Goal: Task Accomplishment & Management: Manage account settings

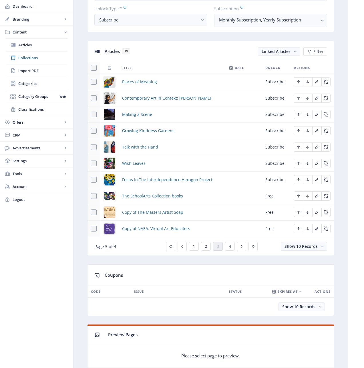
scroll to position [217, 0]
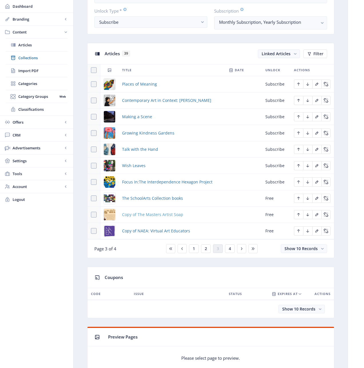
click at [159, 216] on span "Copy of The Masters Artist Soap" at bounding box center [152, 214] width 61 height 7
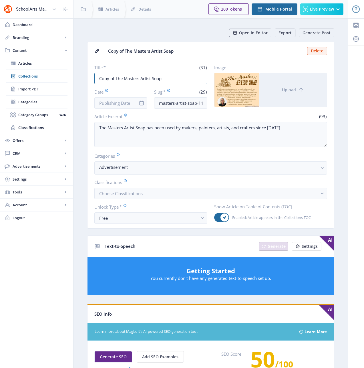
drag, startPoint x: 115, startPoint y: 78, endPoint x: 88, endPoint y: 78, distance: 27.5
click at [88, 78] on nb-card-body "Title * (31) Copy of The Masters Artist Soap Date Slug * (29) masters-artist-so…" at bounding box center [211, 144] width 247 height 168
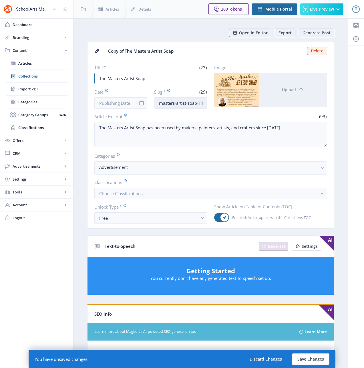
type input "The Masters Artist Soap"
drag, startPoint x: 186, startPoint y: 104, endPoint x: 222, endPoint y: 108, distance: 36.6
click at [222, 108] on div "Title * (23) The Masters Artist Soap Date Slug * (29) masters-artist-soap-1122-…" at bounding box center [210, 87] width 233 height 44
drag, startPoint x: 195, startPoint y: 102, endPoint x: 212, endPoint y: 104, distance: 16.8
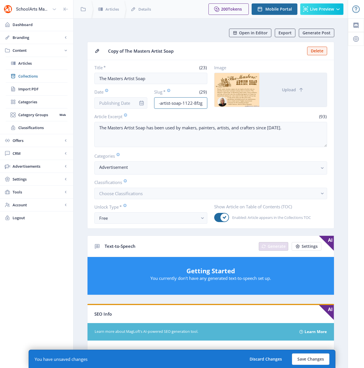
click at [212, 104] on div "Title * (23) The Masters Artist Soap Date Slug * (29) masters-artist-soap-1122-…" at bounding box center [210, 87] width 233 height 44
click at [206, 104] on input "masters-artist-soap-1122-8fzg" at bounding box center [180, 102] width 53 height 11
drag, startPoint x: 203, startPoint y: 104, endPoint x: 186, endPoint y: 102, distance: 16.9
click at [186, 102] on input "masters-artist-soap-1122-8fzg" at bounding box center [180, 102] width 53 height 11
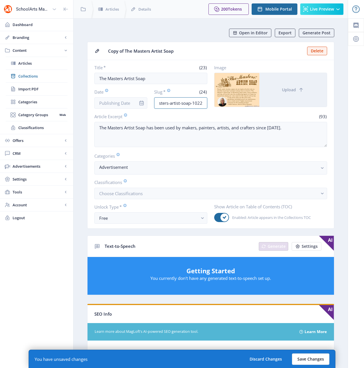
type input "masters-artist-soap-1022"
click at [318, 358] on button "Save Changes" at bounding box center [311, 359] width 38 height 11
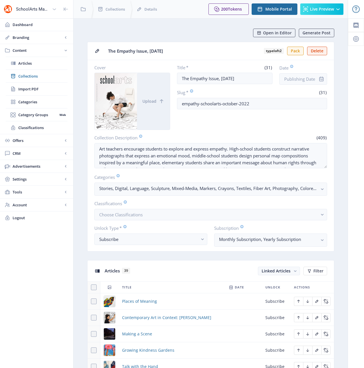
scroll to position [276, 0]
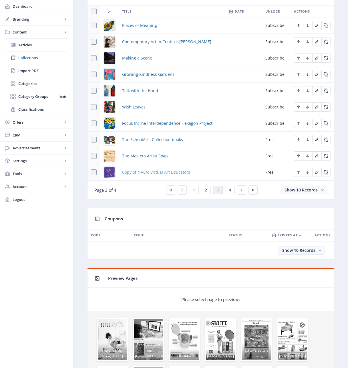
click at [160, 173] on span "Copy of NAEA: Virtual Art Educators" at bounding box center [156, 172] width 68 height 7
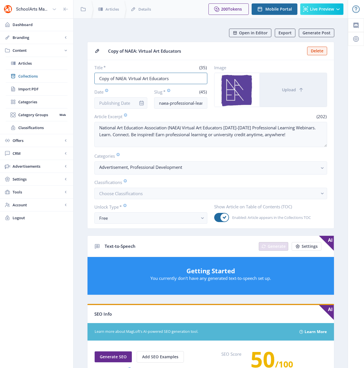
drag, startPoint x: 111, startPoint y: 77, endPoint x: 93, endPoint y: 76, distance: 18.1
click at [94, 76] on nb-card-body "Title * (35) Copy of NAEA: Virtual Art Educators Date Slug * (45) naea-professi…" at bounding box center [211, 144] width 247 height 168
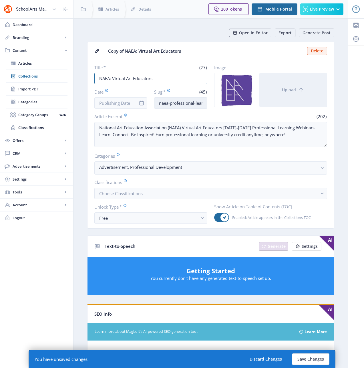
type input "NAEA: Virtual Art Educators"
drag, startPoint x: 197, startPoint y: 104, endPoint x: 210, endPoint y: 104, distance: 12.6
click at [214, 103] on div "Title * (27) NAEA: Virtual Art Educators Date Slug * (45) naea-professional-lea…" at bounding box center [210, 87] width 233 height 44
click at [204, 103] on input "naea-professional-learning-webinars-1122-pnx1" at bounding box center [180, 102] width 53 height 11
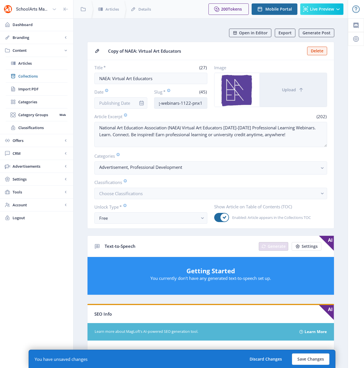
drag, startPoint x: 202, startPoint y: 103, endPoint x: 185, endPoint y: 102, distance: 16.9
click at [185, 102] on input "naea-professional-learning-webinars-1122-pnx1" at bounding box center [180, 102] width 53 height 11
type input "naea-professional-learning-webinars-1022"
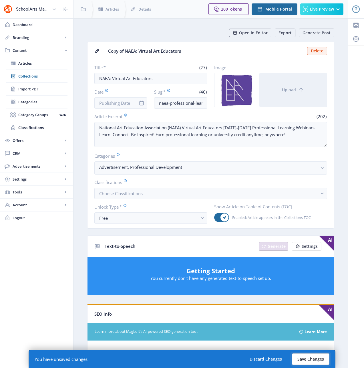
click at [307, 358] on button "Save Changes" at bounding box center [311, 359] width 38 height 11
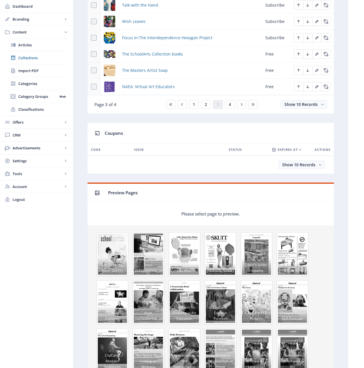
scroll to position [245, 0]
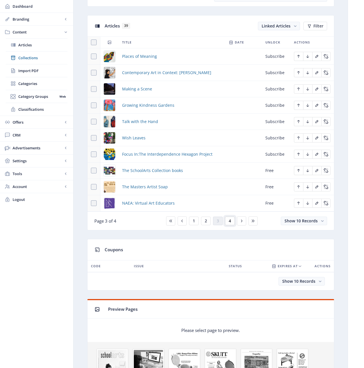
click at [231, 221] on button "4" at bounding box center [230, 221] width 10 height 9
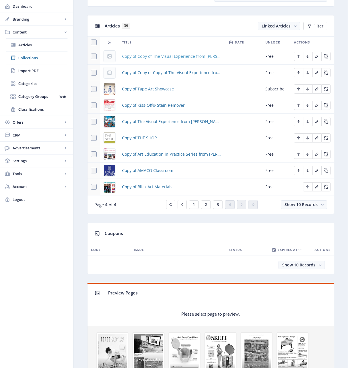
click at [171, 55] on span "Copy of Copy of The Visual Experience from [PERSON_NAME]" at bounding box center [172, 56] width 100 height 7
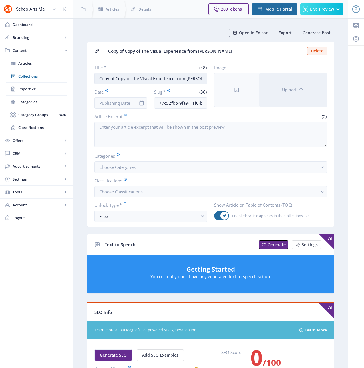
click at [150, 79] on input "Copy of Copy of The Visual Experience from [PERSON_NAME]" at bounding box center [150, 78] width 113 height 11
click at [151, 78] on input "Copy of Copy of The Visual Experience from [PERSON_NAME]" at bounding box center [150, 78] width 113 height 11
paste input "The [GEOGRAPHIC_DATA]"
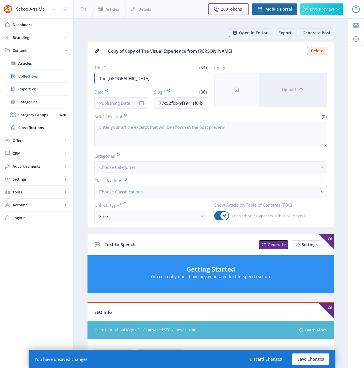
type input "The [GEOGRAPHIC_DATA]"
click at [173, 105] on input "77c52fbb-9fa9-11f0-bd64-4201ac1fa005" at bounding box center [180, 102] width 53 height 11
paste input "[DEMOGRAPHIC_DATA]-university-of-america-323"
type input "[DEMOGRAPHIC_DATA]-university-of-america-1022"
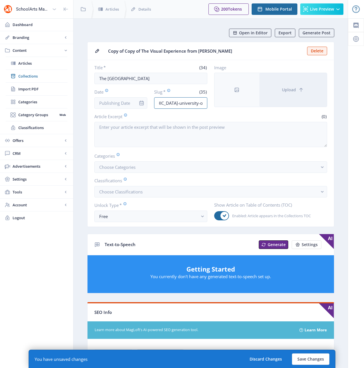
scroll to position [0, 0]
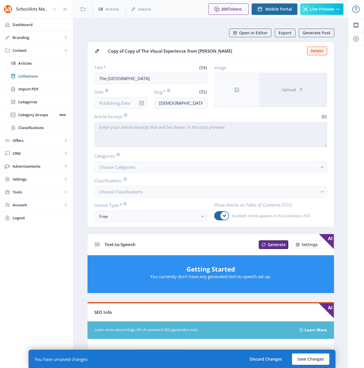
click at [168, 140] on textarea "Article Excerpt" at bounding box center [210, 134] width 233 height 25
paste textarea "The [DEMOGRAPHIC_DATA][GEOGRAPHIC_DATA] is pleased to announce a new M.A. in Ar…"
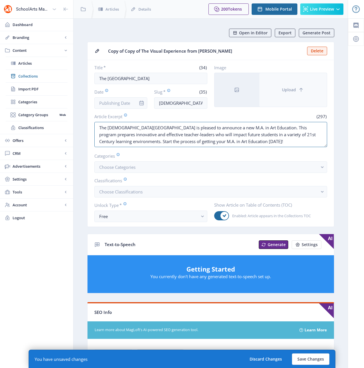
type textarea "The [DEMOGRAPHIC_DATA][GEOGRAPHIC_DATA] is pleased to announce a new M.A. in Ar…"
click at [275, 93] on button "Upload" at bounding box center [294, 90] width 68 height 34
click at [291, 93] on button "Upload" at bounding box center [294, 90] width 68 height 34
click at [296, 99] on button "Upload" at bounding box center [294, 90] width 68 height 34
click at [279, 96] on button "Upload" at bounding box center [294, 90] width 68 height 34
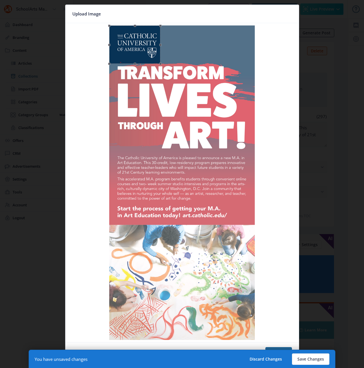
drag, startPoint x: 254, startPoint y: 129, endPoint x: 160, endPoint y: 40, distance: 129.2
click at [161, 41] on div at bounding box center [134, 44] width 51 height 38
drag, startPoint x: 161, startPoint y: 64, endPoint x: 157, endPoint y: 60, distance: 5.3
click at [157, 60] on span at bounding box center [157, 61] width 2 height 2
drag, startPoint x: 136, startPoint y: 44, endPoint x: 140, endPoint y: 44, distance: 4.0
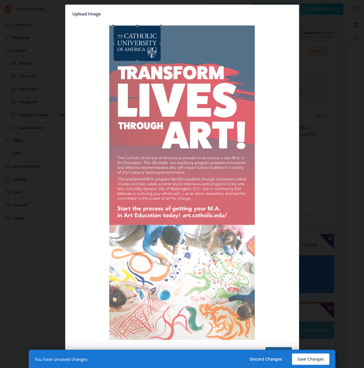
click at [140, 44] on div at bounding box center [137, 43] width 48 height 36
click at [273, 349] on button "Confirm" at bounding box center [279, 352] width 27 height 11
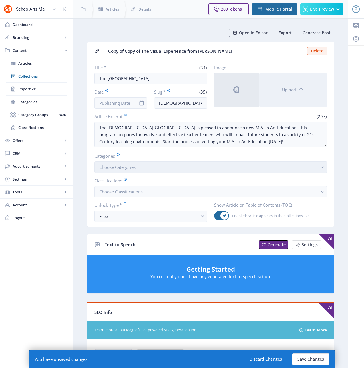
click at [322, 166] on rect "button" at bounding box center [322, 167] width 7 height 7
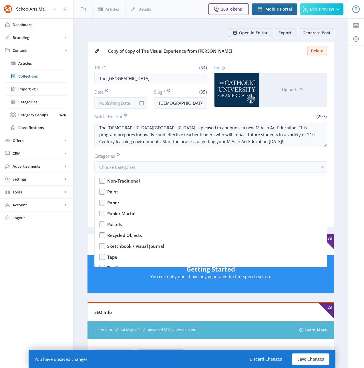
scroll to position [895, 0]
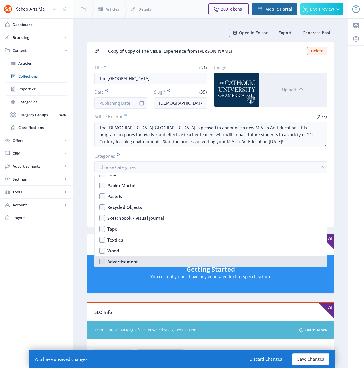
click at [123, 261] on div "Advertisement" at bounding box center [122, 261] width 31 height 7
checkbox input "true"
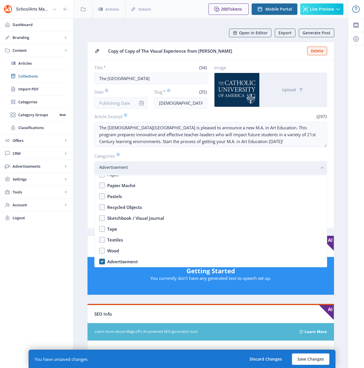
click at [320, 168] on rect "button" at bounding box center [322, 168] width 7 height 7
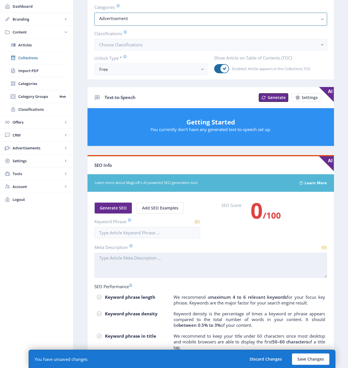
scroll to position [216, 0]
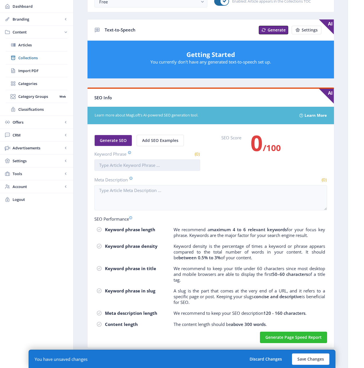
click at [133, 162] on input "Keyword Phrase" at bounding box center [147, 164] width 106 height 11
paste input "[DEMOGRAPHIC_DATA] [GEOGRAPHIC_DATA]"
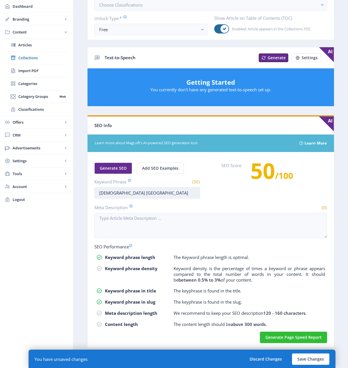
scroll to position [189, 0]
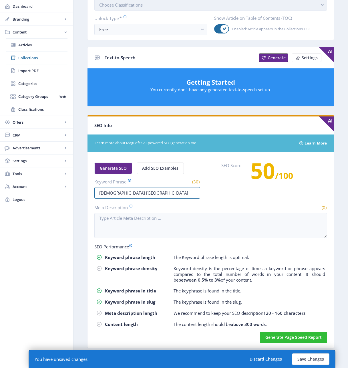
type input "[DEMOGRAPHIC_DATA] [GEOGRAPHIC_DATA]"
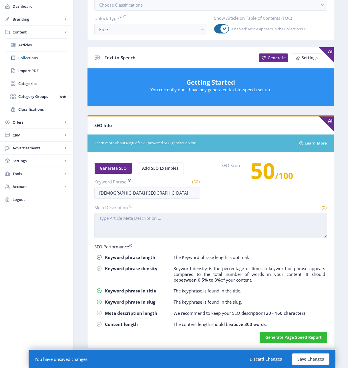
click at [182, 218] on textarea "Meta Description" at bounding box center [210, 225] width 233 height 25
paste textarea "Explore the [DEMOGRAPHIC_DATA] [GEOGRAPHIC_DATA] for unparalleled professional …"
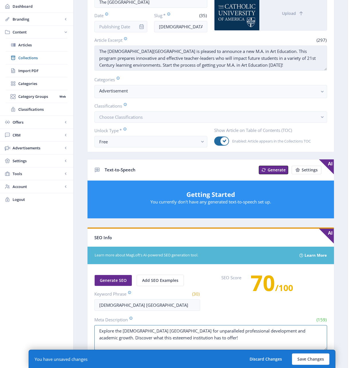
scroll to position [44, 0]
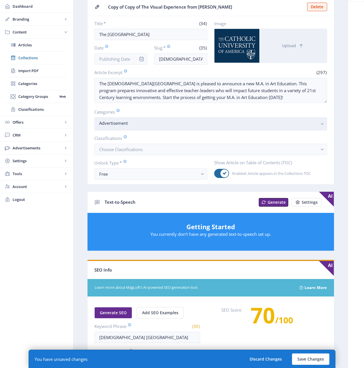
type textarea "Explore the [DEMOGRAPHIC_DATA] [GEOGRAPHIC_DATA] for unparalleled professional …"
drag, startPoint x: 320, startPoint y: 124, endPoint x: 318, endPoint y: 126, distance: 3.0
click at [320, 124] on rect "button" at bounding box center [322, 124] width 7 height 7
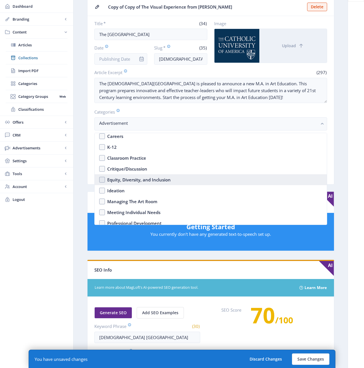
scroll to position [158, 0]
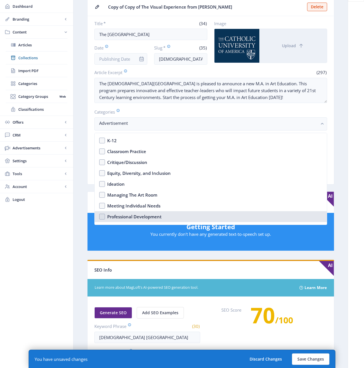
click at [141, 216] on div "Professional Development" at bounding box center [134, 216] width 54 height 7
checkbox input "true"
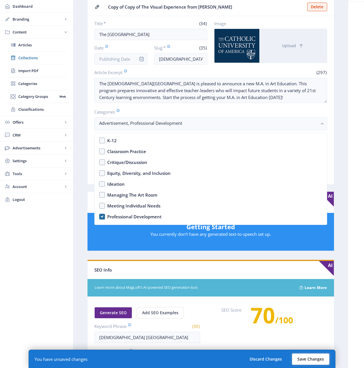
click at [316, 360] on button "Save Changes" at bounding box center [311, 359] width 38 height 11
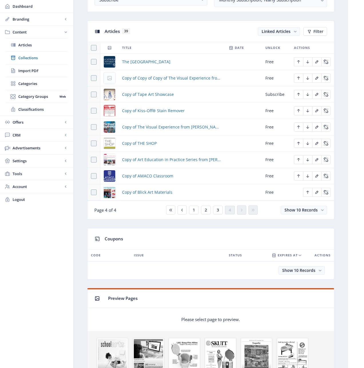
scroll to position [237, 0]
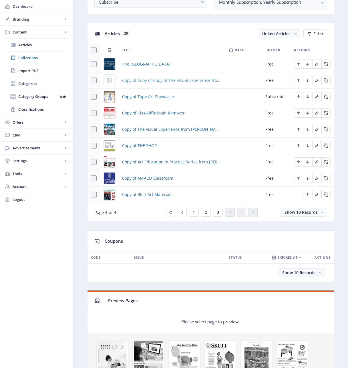
click at [158, 80] on span "Copy of Copy of Copy of The Visual Experience from [PERSON_NAME]" at bounding box center [172, 80] width 100 height 7
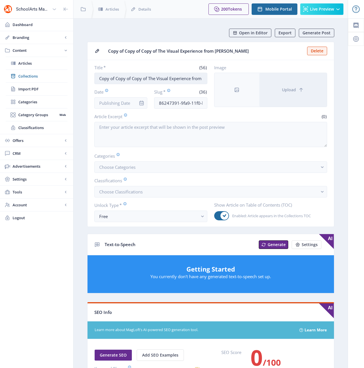
click at [140, 79] on input "Copy of Copy of Copy of The Visual Experience from [PERSON_NAME]" at bounding box center [150, 78] width 113 height 11
click at [174, 101] on input "86247391-9fa9-11f0-bd64-4201ac1fa005" at bounding box center [180, 102] width 53 height 11
paste input "Explore the [DEMOGRAPHIC_DATA] [GEOGRAPHIC_DATA] for unparalleled professional …"
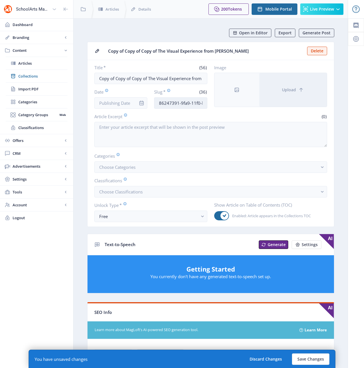
paste input "council-for-art-education-102"
type input "council-for-art-education-1022"
click at [134, 78] on input "Copy of Copy of Copy of The Visual Experience from [PERSON_NAME]" at bounding box center [150, 78] width 113 height 11
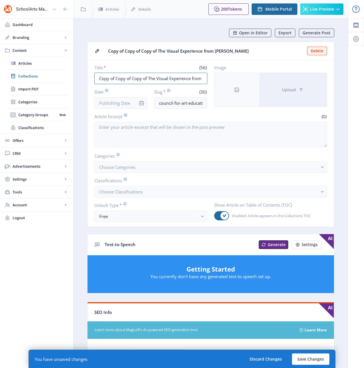
paste input "uncil for Art Education"
type input "Council for Art Education"
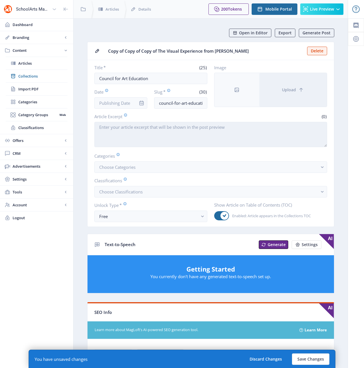
click at [150, 140] on textarea "Article Excerpt" at bounding box center [210, 134] width 233 height 25
paste textarea "The Council for Art Education, Inc. promotes visual art education for all K-12 …"
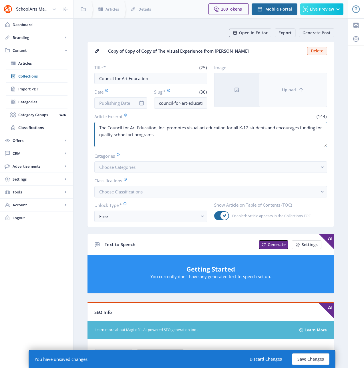
type textarea "The Council for Art Education, Inc. promotes visual art education for all K-12 …"
click at [275, 89] on button "Upload" at bounding box center [294, 90] width 68 height 34
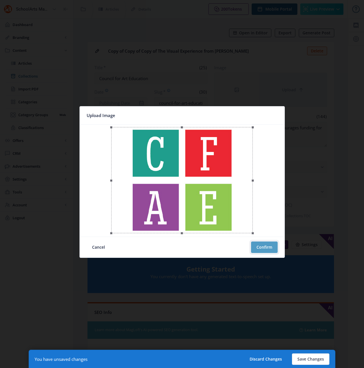
click at [266, 247] on button "Confirm" at bounding box center [264, 247] width 27 height 11
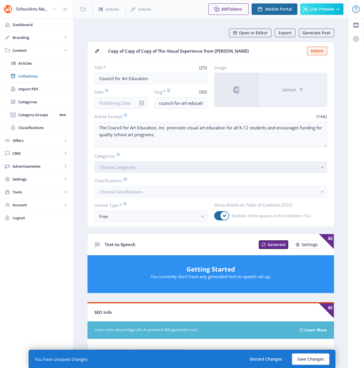
click at [176, 167] on button "Choose Categories" at bounding box center [210, 166] width 233 height 11
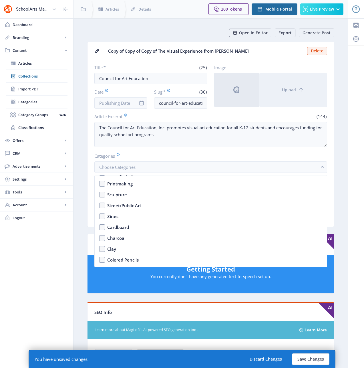
scroll to position [895, 0]
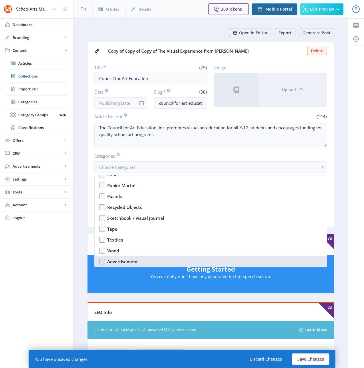
click at [102, 261] on nb-option "Advertisement" at bounding box center [211, 261] width 232 height 11
checkbox input "true"
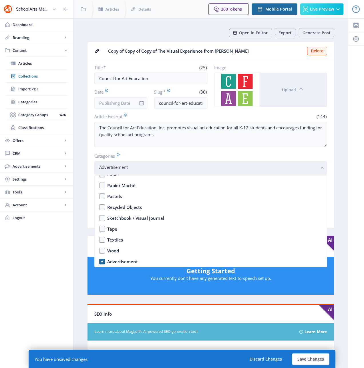
click at [321, 167] on rect "button" at bounding box center [322, 168] width 7 height 7
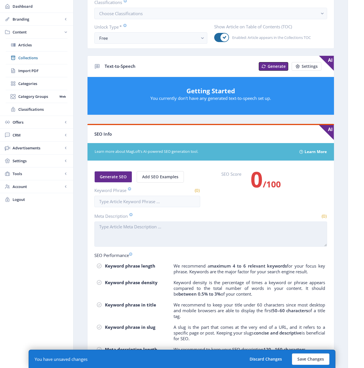
scroll to position [216, 0]
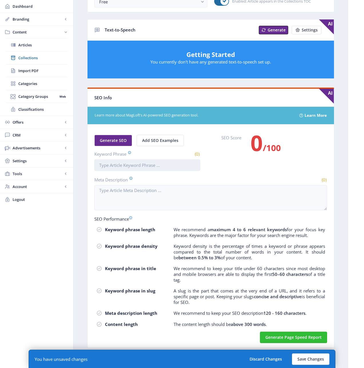
click at [133, 165] on input "Keyword Phrase" at bounding box center [147, 164] width 106 height 11
paste input "council for art education"
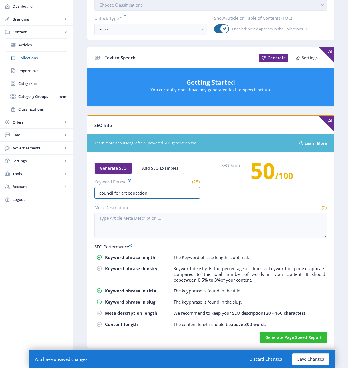
type input "council for art education"
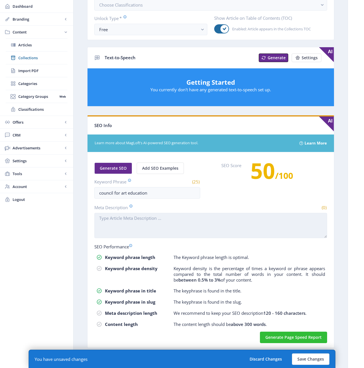
click at [141, 226] on textarea "Meta Description" at bounding box center [210, 225] width 233 height 25
paste textarea "The Council for Art Education, Inc. promotes visual art education for all K-12 …"
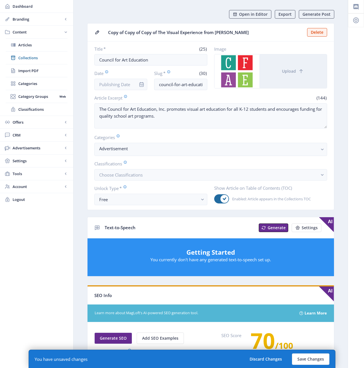
scroll to position [0, 0]
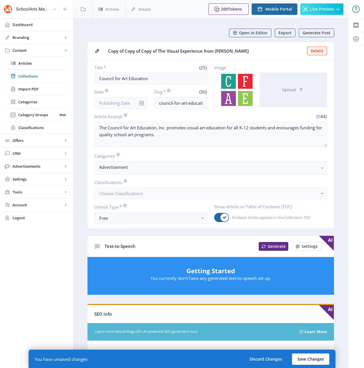
type textarea "The Council for Art Education, Inc. promotes visual art education for all K-12 …"
click at [313, 360] on button "Save Changes" at bounding box center [311, 359] width 38 height 11
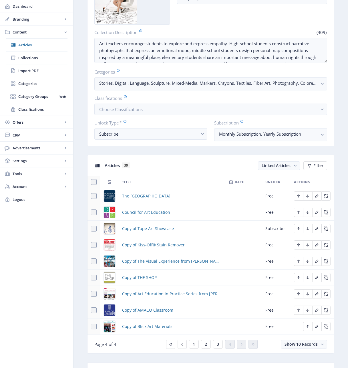
scroll to position [263, 0]
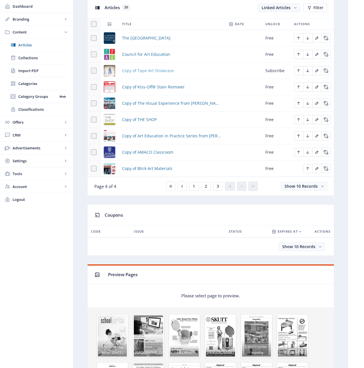
click at [145, 70] on span "Copy of Tape Art Showcase" at bounding box center [148, 70] width 52 height 7
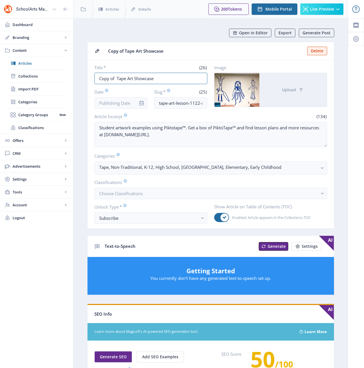
drag, startPoint x: 117, startPoint y: 78, endPoint x: 82, endPoint y: 75, distance: 35.0
click at [82, 75] on nb-layout-column "Open in Editor Export Generate Post Copy of Tape Art Showcase Delete Title * (2…" at bounding box center [210, 293] width 275 height 550
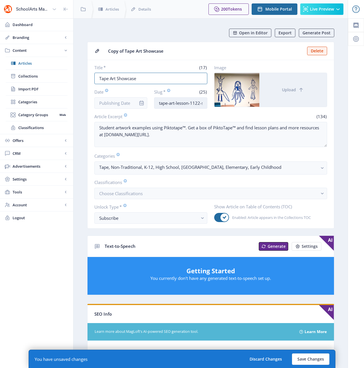
type input "Tape Art Showcase"
drag, startPoint x: 196, startPoint y: 103, endPoint x: 226, endPoint y: 101, distance: 30.4
click at [226, 101] on div "Title * (17) Tape Art Showcase Date Slug * (25) tape-art-lesson-1122-su7y Image…" at bounding box center [210, 87] width 233 height 44
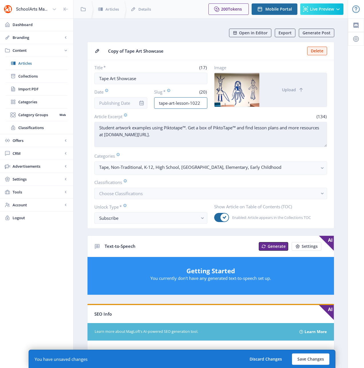
type input "tape-art-lesson-1022"
click at [185, 142] on textarea "Student artwork examples using Piktotape™. Get a box of PiktoTape™ and find les…" at bounding box center [210, 134] width 233 height 25
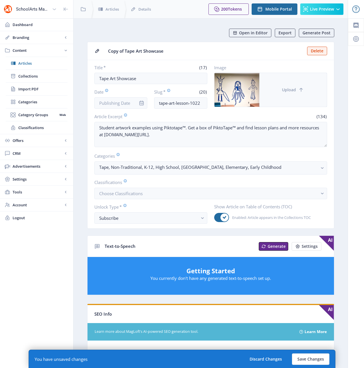
click at [301, 90] on icon at bounding box center [302, 90] width 6 height 6
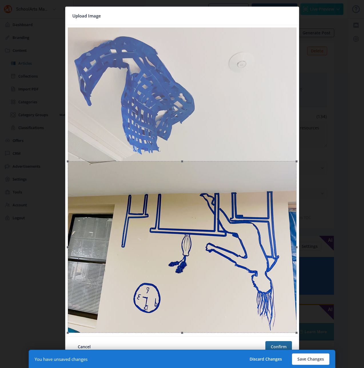
drag, startPoint x: 177, startPoint y: 155, endPoint x: 179, endPoint y: 291, distance: 135.7
click at [179, 291] on div at bounding box center [182, 247] width 229 height 172
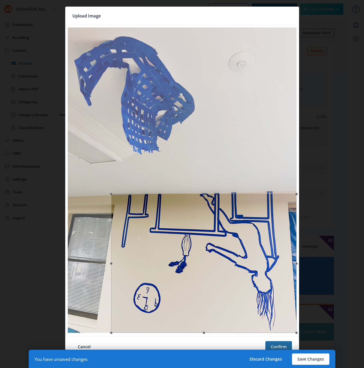
drag, startPoint x: 66, startPoint y: 162, endPoint x: 110, endPoint y: 185, distance: 49.4
click at [110, 185] on div at bounding box center [182, 180] width 229 height 307
click at [285, 346] on button "Confirm" at bounding box center [279, 346] width 27 height 11
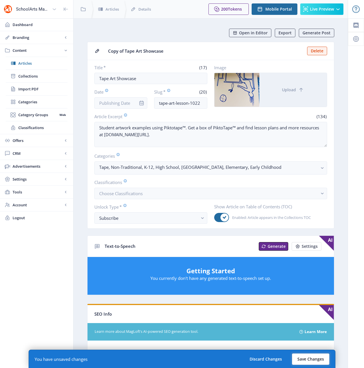
click at [313, 359] on button "Save Changes" at bounding box center [311, 359] width 38 height 11
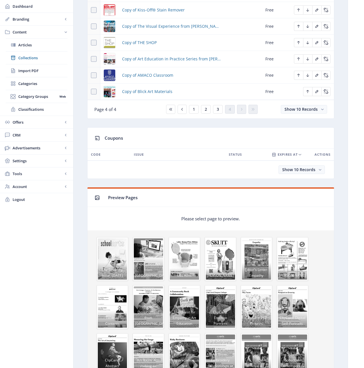
scroll to position [342, 0]
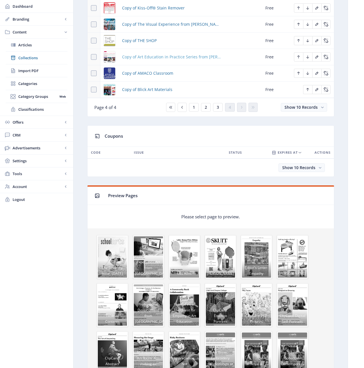
click at [154, 57] on span "Copy of Art Education in Practice Series from [PERSON_NAME]" at bounding box center [172, 57] width 100 height 7
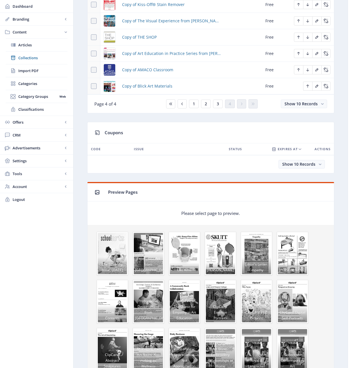
scroll to position [347, 0]
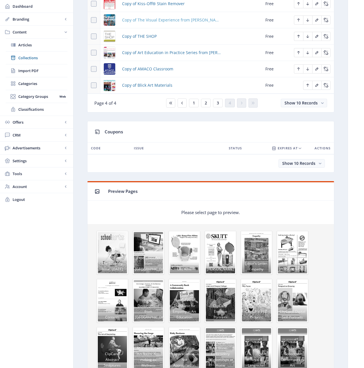
click at [150, 17] on span "Copy of The Visual Experience from [PERSON_NAME]" at bounding box center [172, 20] width 100 height 7
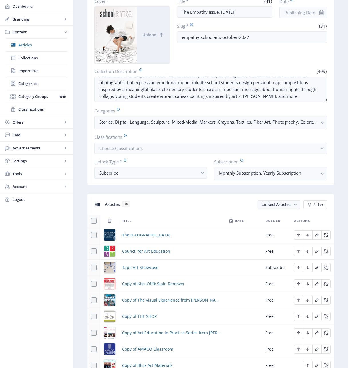
scroll to position [68, 0]
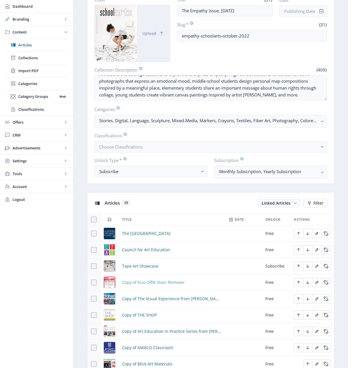
click at [170, 282] on span "Copy of Kiss-Off® Stain Remover" at bounding box center [153, 282] width 63 height 7
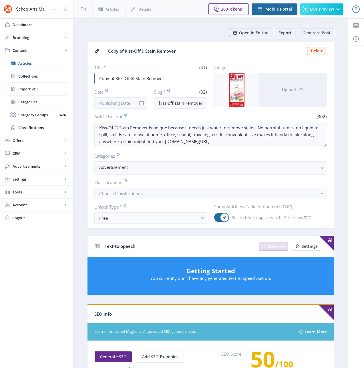
drag, startPoint x: 116, startPoint y: 78, endPoint x: 84, endPoint y: 77, distance: 31.8
click at [84, 77] on app-content-article "Open in Editor Export Generate Post Copy of Kiss-Off® Stain Remover Delete Titl…" at bounding box center [211, 293] width 254 height 528
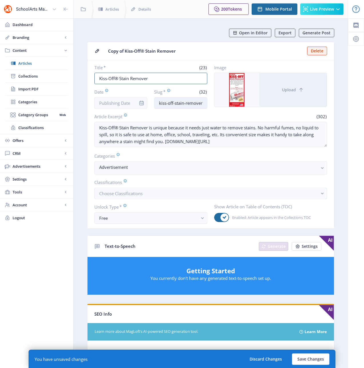
type input "Kiss-Off® Stain Remover"
drag, startPoint x: 194, startPoint y: 102, endPoint x: 212, endPoint y: 104, distance: 17.3
click at [223, 103] on div "Title * (23) Kiss-Off® Stain Remover Date Slug * (32) kiss-off-stain-remover-11…" at bounding box center [210, 87] width 233 height 44
click at [204, 104] on input "kiss-off-stain-remover-1122-v8tm" at bounding box center [180, 102] width 53 height 11
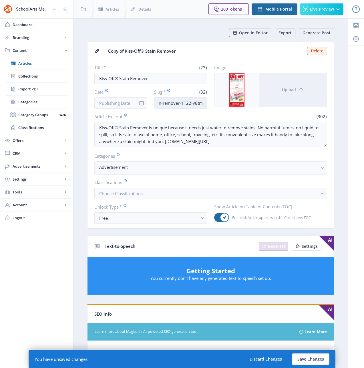
drag, startPoint x: 203, startPoint y: 103, endPoint x: 184, endPoint y: 105, distance: 18.4
click at [184, 105] on input "kiss-off-stain-remover-1122-v8tm" at bounding box center [180, 102] width 53 height 11
type input "kiss-off-stain-remover-1022"
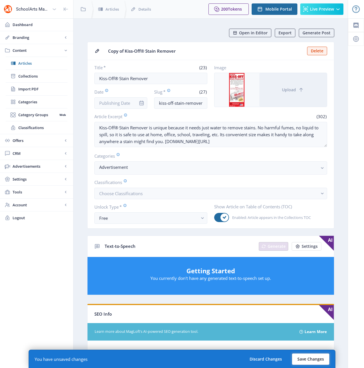
click at [311, 360] on button "Save Changes" at bounding box center [311, 359] width 38 height 11
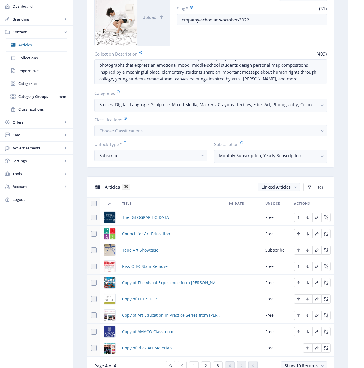
scroll to position [190, 0]
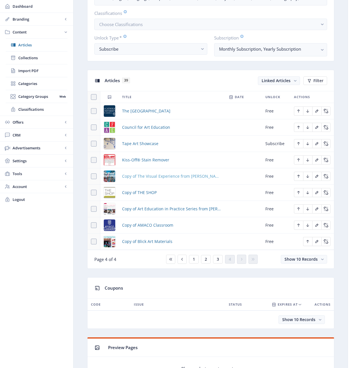
click at [153, 177] on span "Copy of The Visual Experience from [PERSON_NAME]" at bounding box center [172, 176] width 100 height 7
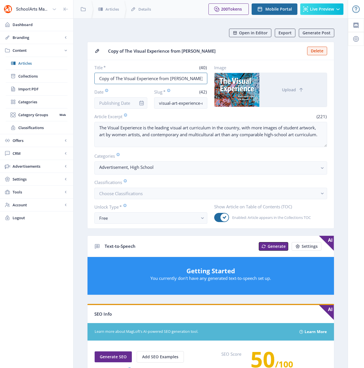
drag, startPoint x: 115, startPoint y: 78, endPoint x: 80, endPoint y: 77, distance: 34.9
click at [80, 77] on nb-layout-column "Open in Editor Export Generate Post Copy of The Visual Experience from [PERSON_…" at bounding box center [210, 293] width 275 height 550
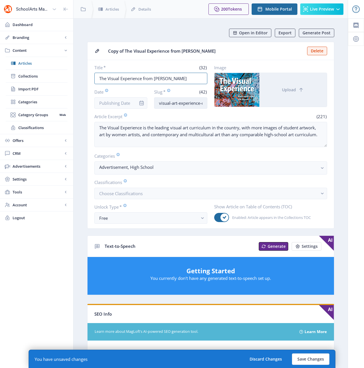
type input "The Visual Experience from [PERSON_NAME]"
drag, startPoint x: 197, startPoint y: 102, endPoint x: 213, endPoint y: 105, distance: 16.1
click at [213, 105] on div "Title * (32) The Visual Experience from [PERSON_NAME] Date Slug * (42) visual-a…" at bounding box center [210, 87] width 233 height 44
click at [205, 104] on input "visual-art-experience-curriculum-1122-p8y7" at bounding box center [180, 102] width 53 height 11
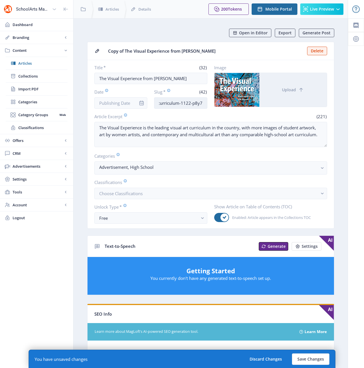
drag, startPoint x: 202, startPoint y: 102, endPoint x: 184, endPoint y: 102, distance: 18.3
click at [184, 102] on input "visual-art-experience-curriculum-1122-p8y7" at bounding box center [180, 102] width 53 height 11
type input "visual-art-experience-curriculum-1022"
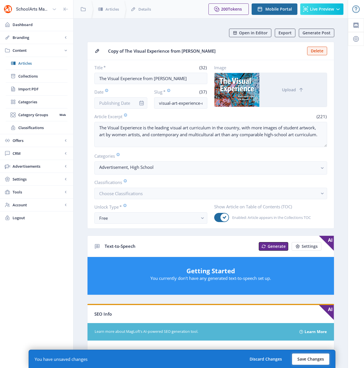
click at [313, 357] on button "Save Changes" at bounding box center [311, 359] width 38 height 11
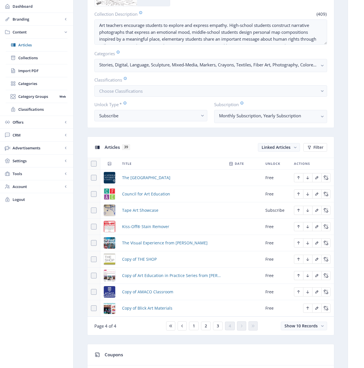
scroll to position [141, 0]
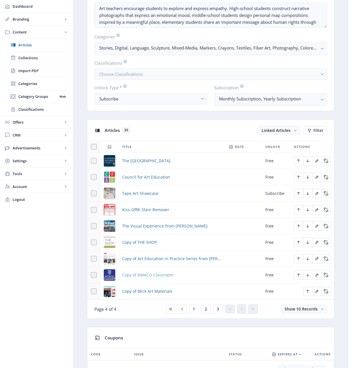
click at [157, 276] on span "Copy of AMACO Classroom" at bounding box center [147, 275] width 51 height 7
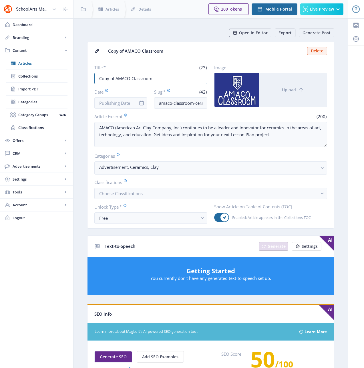
drag, startPoint x: 115, startPoint y: 79, endPoint x: 81, endPoint y: 77, distance: 34.4
click at [81, 77] on nb-layout-column "Open in Editor Export Generate Post Copy of AMACO Classroom Delete Title * (23)…" at bounding box center [210, 293] width 275 height 550
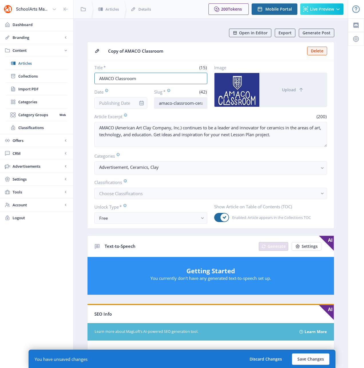
type input "AMACO Classroom"
drag, startPoint x: 195, startPoint y: 103, endPoint x: 224, endPoint y: 101, distance: 29.0
click at [224, 101] on div "Title * (15) AMACO Classroom Date Slug * (42) amaco-classroom-ceramic-supplies-…" at bounding box center [210, 87] width 233 height 44
click at [200, 102] on input "amaco-classroom-ceramic-supplies-1122-wqv0" at bounding box center [180, 102] width 53 height 11
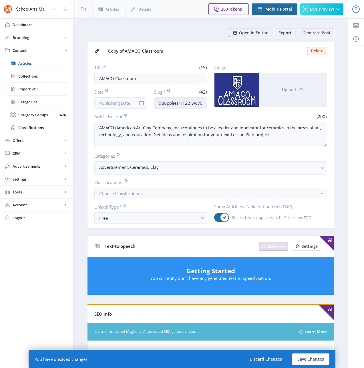
drag, startPoint x: 203, startPoint y: 103, endPoint x: 185, endPoint y: 105, distance: 18.4
click at [184, 106] on input "amaco-classroom-ceramic-supplies-1122-wqv0" at bounding box center [180, 102] width 53 height 11
type input "amaco-classroom-ceramic-supplies-1022"
click at [309, 360] on button "Save Changes" at bounding box center [311, 359] width 38 height 11
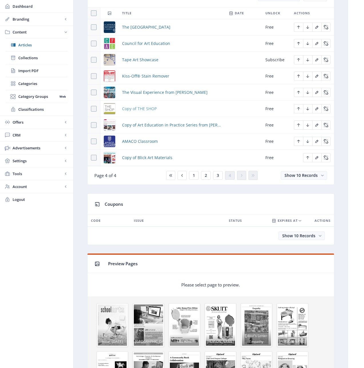
click at [150, 108] on span "Copy of THE SHOP" at bounding box center [139, 108] width 35 height 7
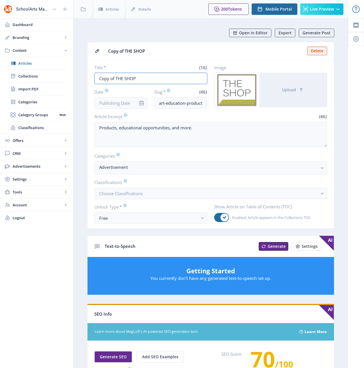
drag, startPoint x: 116, startPoint y: 77, endPoint x: 74, endPoint y: 76, distance: 41.8
click at [74, 76] on nb-layout-column "Open in Editor Export Generate Post Copy of THE SHOP Delete Title * (16) Copy o…" at bounding box center [210, 293] width 275 height 550
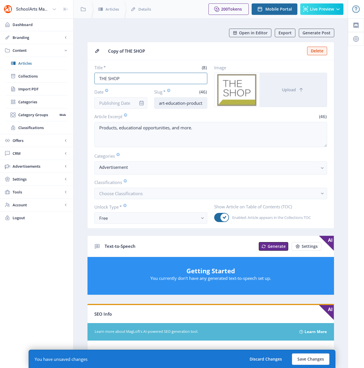
type input "THE SHOP"
drag, startPoint x: 202, startPoint y: 104, endPoint x: 225, endPoint y: 105, distance: 23.8
click at [225, 105] on div "Title * (8) THE SHOP Date Slug * (46) art-education-products-opportunities-1122…" at bounding box center [210, 87] width 233 height 44
click at [207, 102] on input "art-education-products-opportunities-1122-5x47" at bounding box center [180, 102] width 53 height 11
drag, startPoint x: 194, startPoint y: 102, endPoint x: 185, endPoint y: 102, distance: 8.3
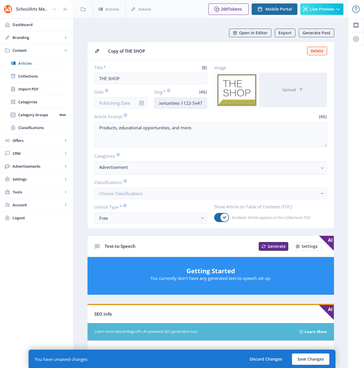
click at [185, 102] on input "art-education-products-opportunities-1122-5x47" at bounding box center [180, 102] width 53 height 11
type input "art-education-products-opportunities-1022"
click at [307, 359] on button "Save Changes" at bounding box center [311, 359] width 38 height 11
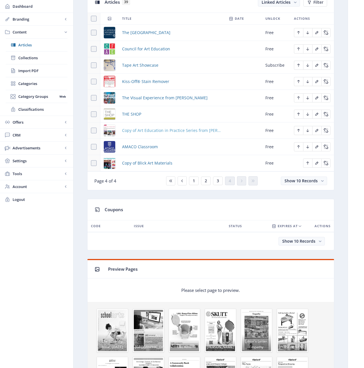
click at [160, 129] on span "Copy of Art Education in Practice Series from [PERSON_NAME]" at bounding box center [172, 130] width 100 height 7
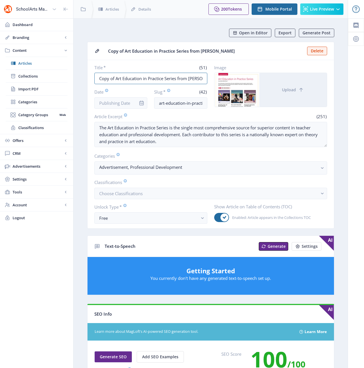
drag, startPoint x: 116, startPoint y: 78, endPoint x: 86, endPoint y: 78, distance: 29.5
click at [86, 78] on app-content-article "Open in Editor Export Generate Post Copy of Art Education in Practice Series fr…" at bounding box center [211, 282] width 254 height 506
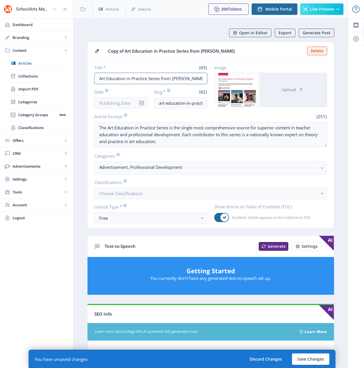
type input "Art Education in Practice Series from [PERSON_NAME]"
click at [224, 103] on div "Title * (43) Art Education in Practice Series from [PERSON_NAME] * (42) art-edu…" at bounding box center [210, 87] width 233 height 44
click at [204, 104] on input "art-education-in-practice-series-1122-h2y6" at bounding box center [180, 102] width 53 height 11
drag, startPoint x: 199, startPoint y: 103, endPoint x: 184, endPoint y: 104, distance: 14.9
click at [184, 104] on input "art-education-in-practice-series-1122-h2y6" at bounding box center [180, 102] width 53 height 11
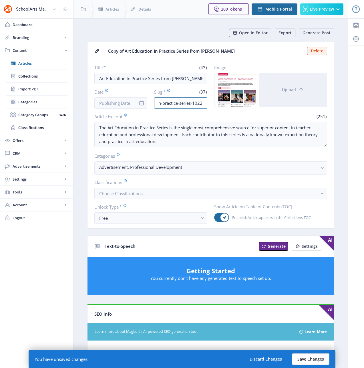
type input "art-education-in-practice-series-1022"
click at [305, 362] on button "Save Changes" at bounding box center [311, 359] width 38 height 11
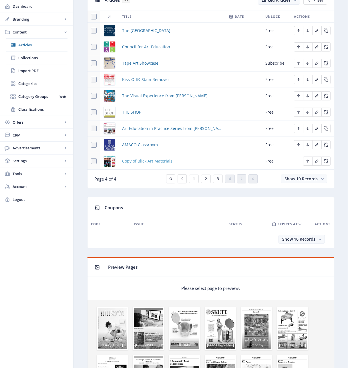
click at [151, 162] on span "Copy of Blick Art Materials" at bounding box center [147, 161] width 50 height 7
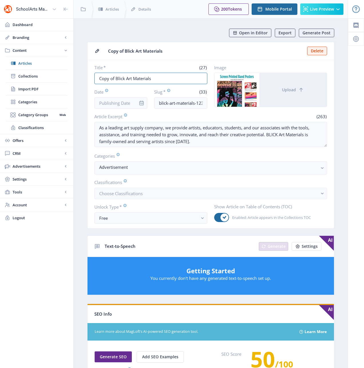
drag, startPoint x: 116, startPoint y: 78, endPoint x: 80, endPoint y: 75, distance: 36.2
click at [80, 75] on nb-layout-column "Open in Editor Export Generate Post Copy of Blick Art Materials Delete Title * …" at bounding box center [210, 290] width 275 height 544
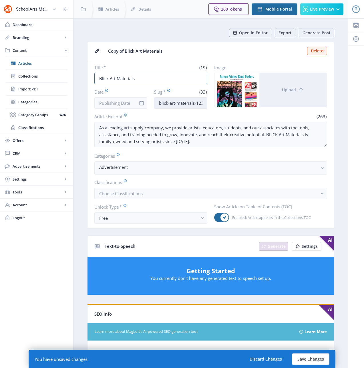
type input "Blick Art Materials"
drag, startPoint x: 192, startPoint y: 104, endPoint x: 221, endPoint y: 104, distance: 28.3
click at [221, 104] on div "Title * (19) Blick Art Materials Date Slug * (33) blick-art-materials-123-[PERS…" at bounding box center [210, 87] width 233 height 44
click at [204, 104] on input "blick-art-materials-123-[PERSON_NAME]-jyk0" at bounding box center [180, 102] width 53 height 11
drag, startPoint x: 195, startPoint y: 102, endPoint x: 179, endPoint y: 104, distance: 16.4
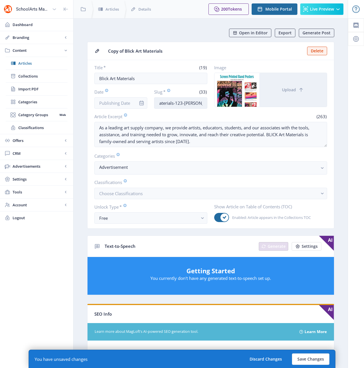
click at [179, 104] on input "blick-art-materials-123-[PERSON_NAME]-jyk0" at bounding box center [180, 102] width 53 height 11
type input "blick-art-materials-1022"
click at [310, 362] on button "Save Changes" at bounding box center [311, 359] width 38 height 11
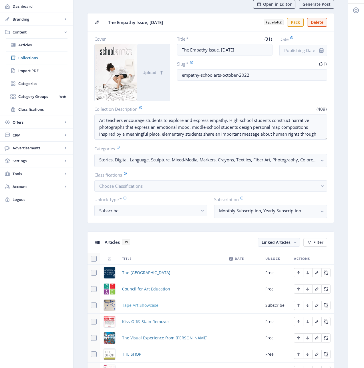
scroll to position [121, 0]
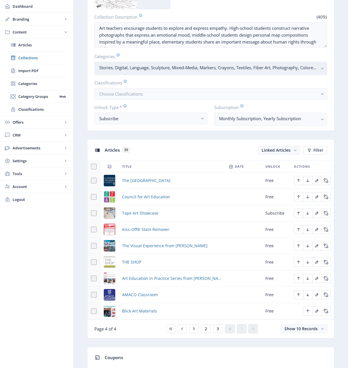
click at [321, 69] on rect "button" at bounding box center [322, 68] width 7 height 7
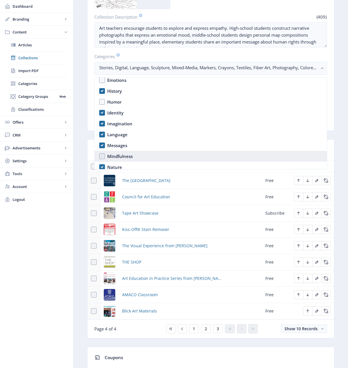
scroll to position [302, 0]
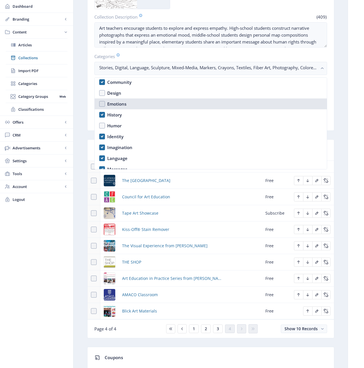
click at [102, 103] on nb-option "Emotions" at bounding box center [211, 103] width 232 height 11
checkbox input "true"
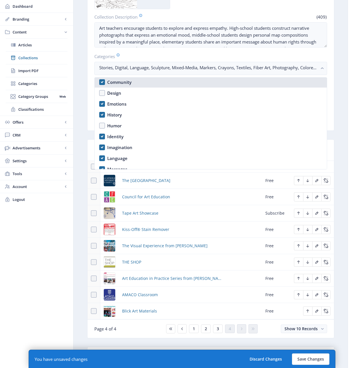
click at [102, 83] on nb-option "Community" at bounding box center [211, 82] width 232 height 11
checkbox input "false"
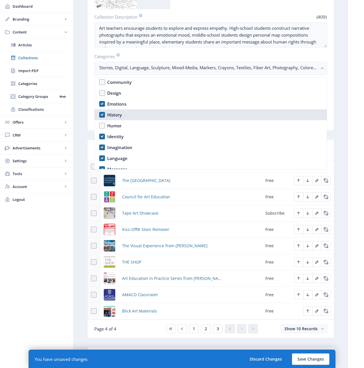
click at [101, 114] on nb-option "History" at bounding box center [211, 114] width 232 height 11
checkbox input "false"
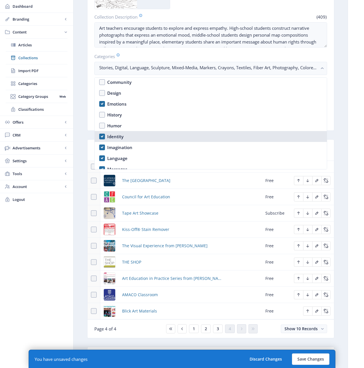
click at [102, 137] on nb-option "Identity" at bounding box center [211, 136] width 232 height 11
checkbox input "false"
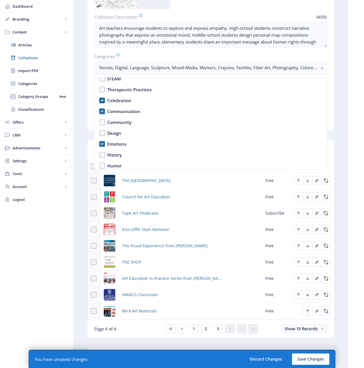
scroll to position [309, 0]
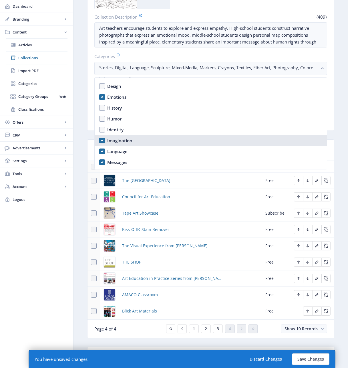
click at [101, 140] on nb-option "Imagination" at bounding box center [211, 140] width 232 height 11
checkbox input "false"
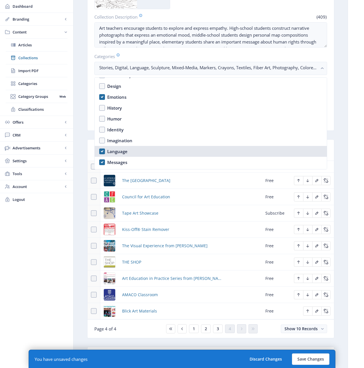
click at [100, 148] on nb-option "Language" at bounding box center [211, 151] width 232 height 11
checkbox input "false"
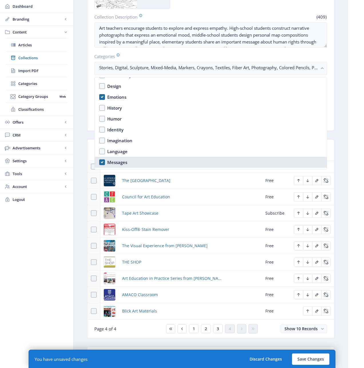
click at [101, 160] on nb-option "Messages" at bounding box center [211, 162] width 232 height 11
checkbox input "false"
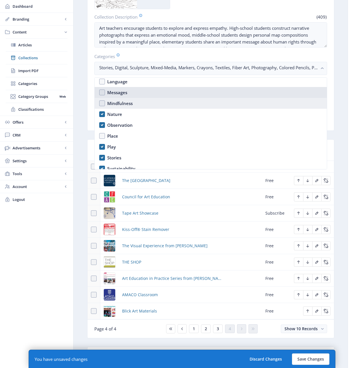
scroll to position [380, 0]
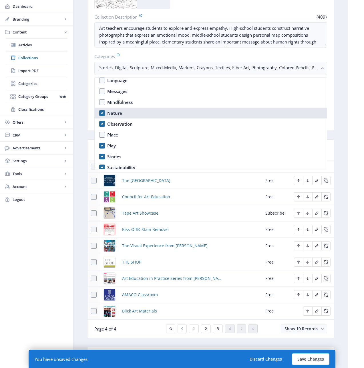
click at [102, 114] on nb-option "Nature" at bounding box center [211, 113] width 232 height 11
checkbox input "false"
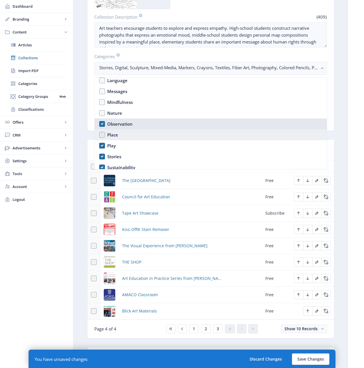
drag, startPoint x: 102, startPoint y: 124, endPoint x: 100, endPoint y: 139, distance: 15.2
click at [102, 124] on nb-option "Observation" at bounding box center [211, 124] width 232 height 11
checkbox input "false"
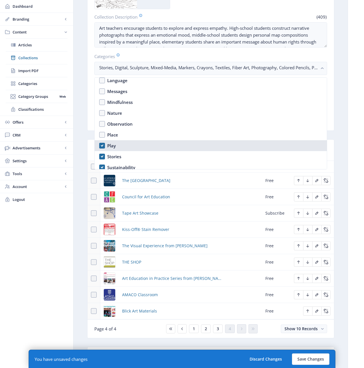
click at [102, 146] on nb-option "Play" at bounding box center [211, 145] width 232 height 11
checkbox input "false"
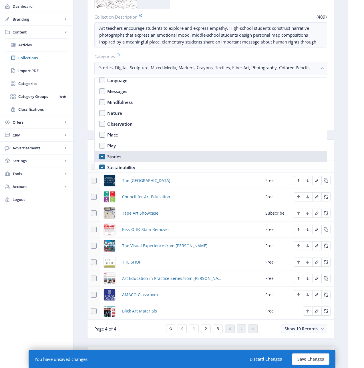
drag, startPoint x: 101, startPoint y: 155, endPoint x: 101, endPoint y: 160, distance: 4.3
click at [101, 156] on nb-option "Stories" at bounding box center [211, 156] width 232 height 11
checkbox input "false"
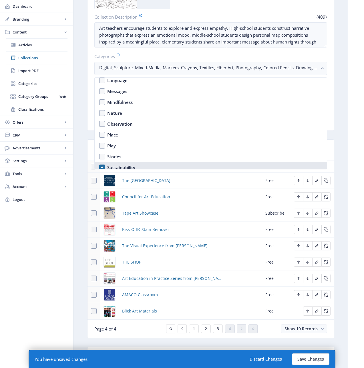
drag, startPoint x: 102, startPoint y: 166, endPoint x: 106, endPoint y: 155, distance: 11.1
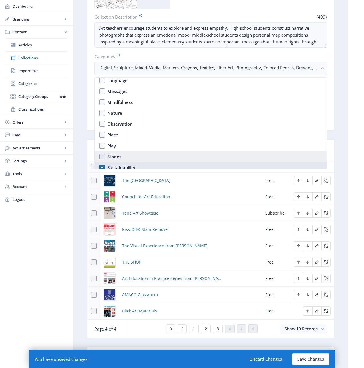
click at [102, 165] on nb-option "Sustainability" at bounding box center [211, 167] width 232 height 11
checkbox input "false"
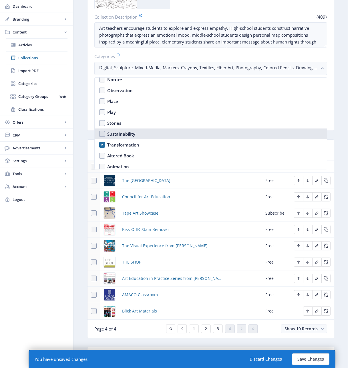
scroll to position [414, 0]
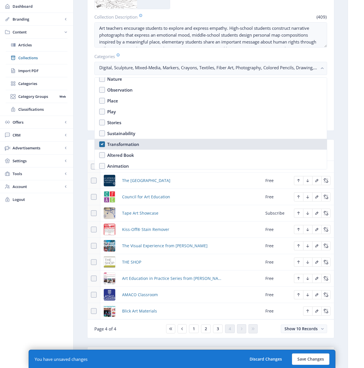
click at [104, 145] on nb-option "Transformation" at bounding box center [211, 144] width 232 height 11
checkbox input "false"
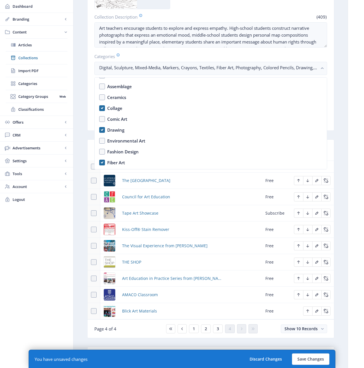
scroll to position [510, 0]
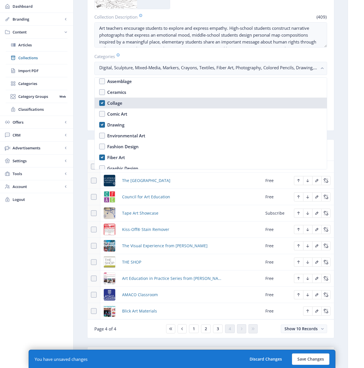
drag, startPoint x: 102, startPoint y: 103, endPoint x: 100, endPoint y: 122, distance: 19.0
click at [101, 104] on nb-option "Collage" at bounding box center [211, 103] width 232 height 11
checkbox input "false"
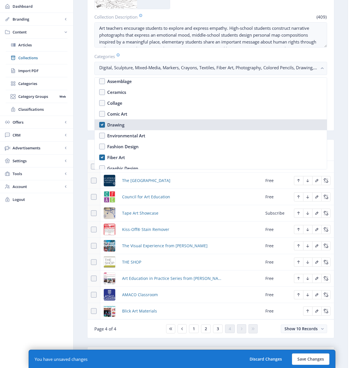
click at [101, 124] on nb-option "Drawing" at bounding box center [211, 124] width 232 height 11
checkbox input "false"
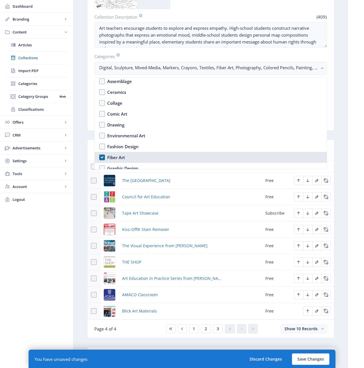
click at [103, 158] on nb-option "Fiber Art" at bounding box center [211, 157] width 232 height 11
checkbox input "false"
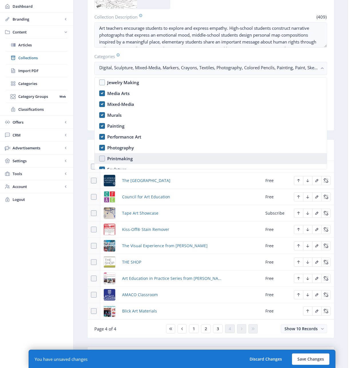
scroll to position [617, 0]
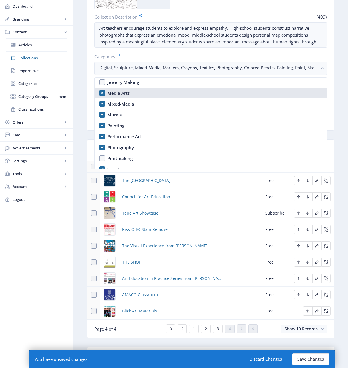
drag, startPoint x: 101, startPoint y: 91, endPoint x: 101, endPoint y: 94, distance: 3.4
click at [101, 90] on nb-option "Media Arts" at bounding box center [211, 93] width 232 height 11
checkbox input "false"
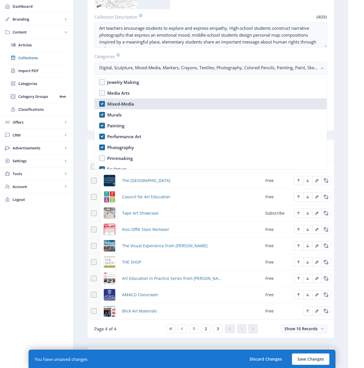
click at [102, 105] on nb-option "Mixed-Media" at bounding box center [211, 103] width 232 height 11
checkbox input "false"
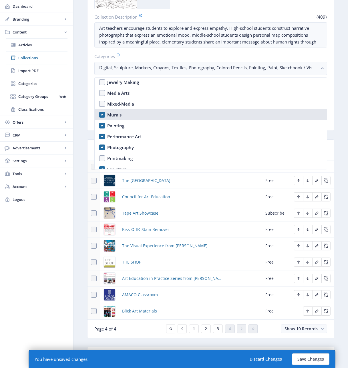
click at [103, 115] on nb-option "Murals" at bounding box center [211, 114] width 232 height 11
checkbox input "false"
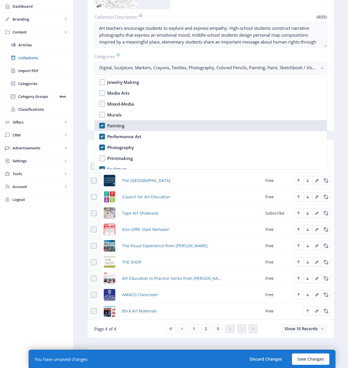
click at [101, 127] on nb-option "Painting" at bounding box center [211, 125] width 232 height 11
checkbox input "false"
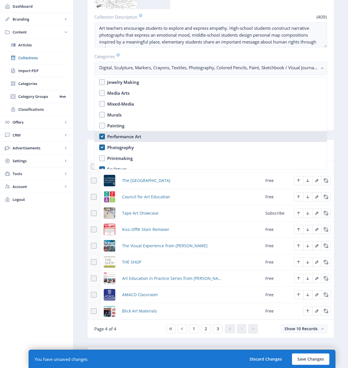
click at [102, 137] on nb-option "Performance Art" at bounding box center [211, 136] width 232 height 11
checkbox input "false"
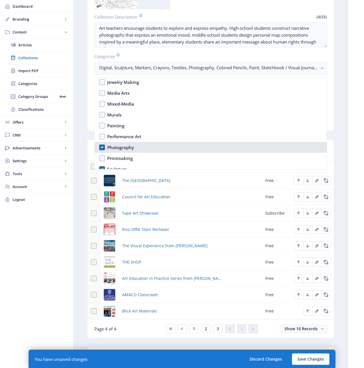
click at [102, 148] on nb-option "Photography" at bounding box center [211, 147] width 232 height 11
checkbox input "false"
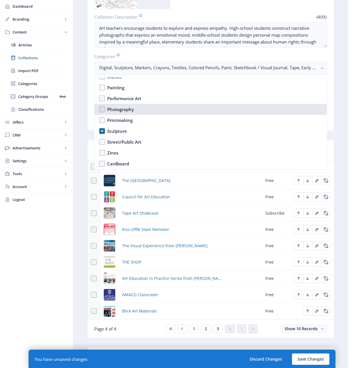
scroll to position [657, 0]
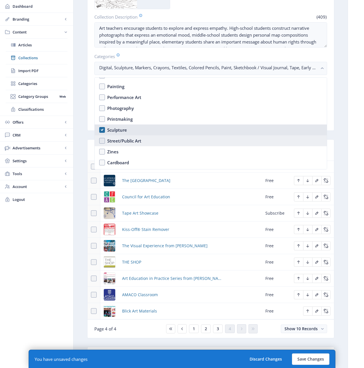
drag, startPoint x: 103, startPoint y: 129, endPoint x: 103, endPoint y: 137, distance: 7.5
click at [103, 129] on nb-option "Sculpture" at bounding box center [211, 130] width 232 height 11
checkbox input "false"
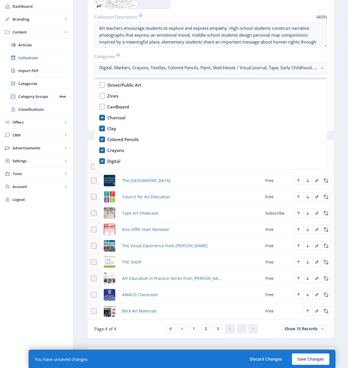
scroll to position [715, 0]
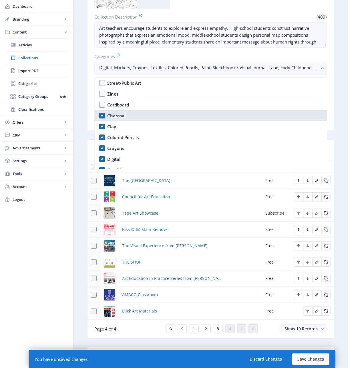
click at [101, 114] on nb-option "Charcoal" at bounding box center [211, 115] width 232 height 11
checkbox input "false"
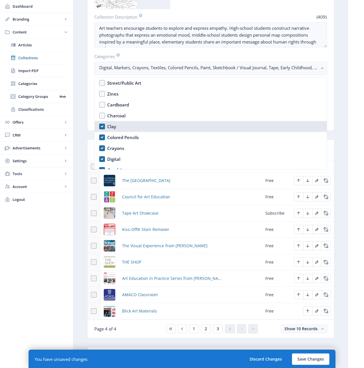
click at [101, 127] on nb-option "Clay" at bounding box center [211, 126] width 232 height 11
checkbox input "false"
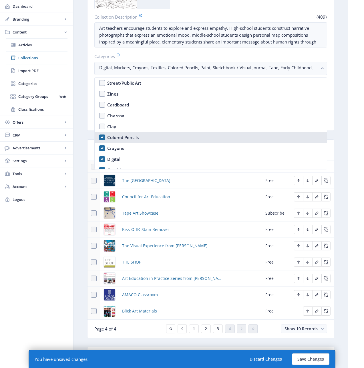
click at [101, 137] on nb-option "Colored Pencils" at bounding box center [211, 137] width 232 height 11
checkbox input "false"
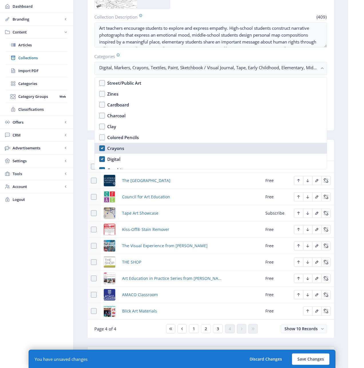
drag, startPoint x: 102, startPoint y: 145, endPoint x: 101, endPoint y: 150, distance: 5.0
click at [102, 145] on nb-option "Crayons" at bounding box center [211, 148] width 232 height 11
checkbox input "false"
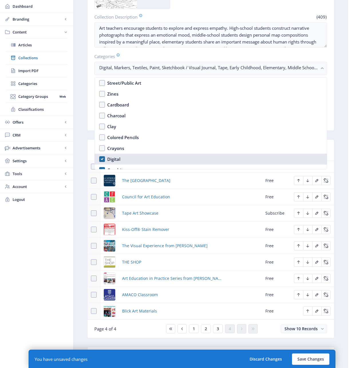
click at [100, 158] on nb-option "Digital" at bounding box center [211, 159] width 232 height 11
checkbox input "false"
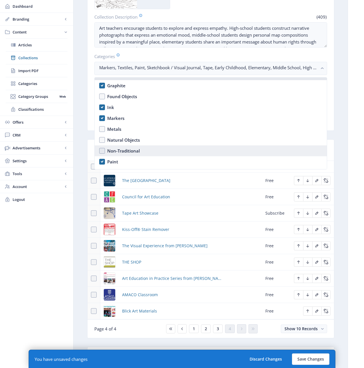
scroll to position [804, 0]
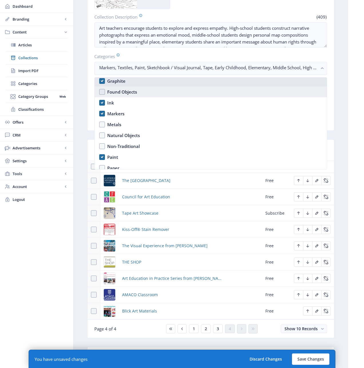
drag, startPoint x: 103, startPoint y: 80, endPoint x: 102, endPoint y: 92, distance: 12.4
click at [103, 80] on nb-option "Graphite" at bounding box center [211, 81] width 232 height 11
checkbox input "false"
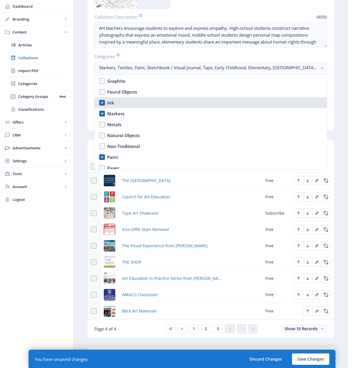
click at [101, 104] on nb-option "Ink" at bounding box center [211, 102] width 232 height 11
checkbox input "false"
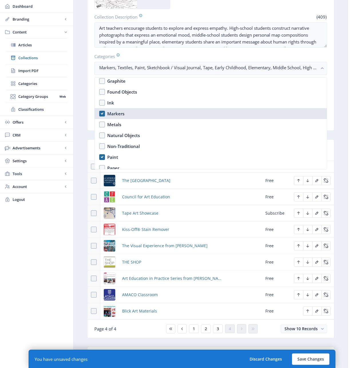
click at [101, 113] on nb-option "Markers" at bounding box center [211, 113] width 232 height 11
checkbox input "false"
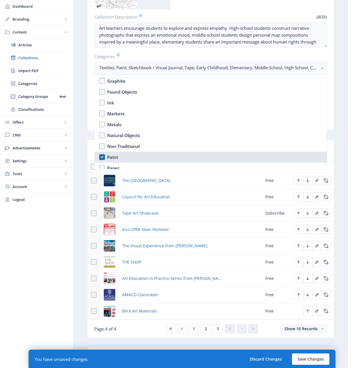
click at [103, 156] on nb-option "Paint" at bounding box center [211, 157] width 232 height 11
checkbox input "false"
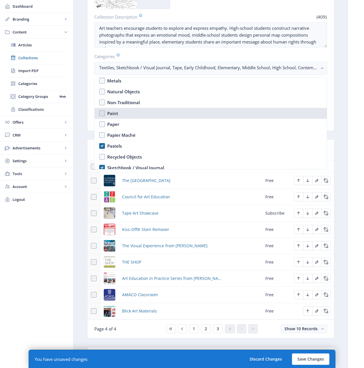
scroll to position [848, 0]
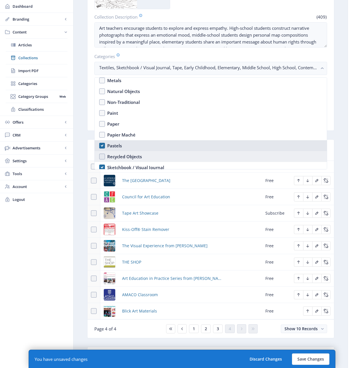
drag, startPoint x: 102, startPoint y: 145, endPoint x: 102, endPoint y: 151, distance: 6.3
click at [102, 145] on nb-option "Pastels" at bounding box center [211, 145] width 232 height 11
checkbox input "false"
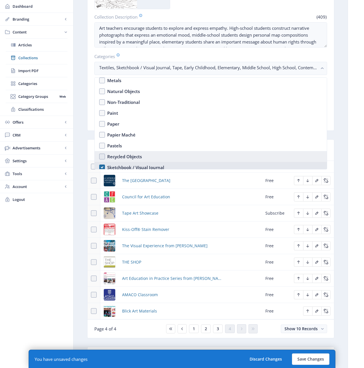
drag, startPoint x: 102, startPoint y: 165, endPoint x: 102, endPoint y: 161, distance: 4.3
click at [102, 165] on nb-option "Sketchbook / Visual Journal" at bounding box center [211, 167] width 232 height 11
checkbox input "false"
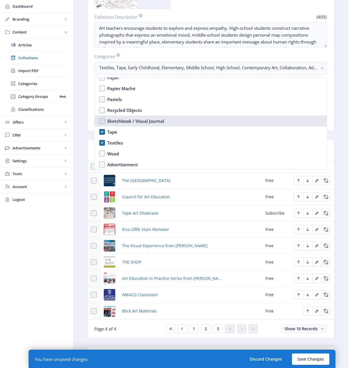
scroll to position [895, 0]
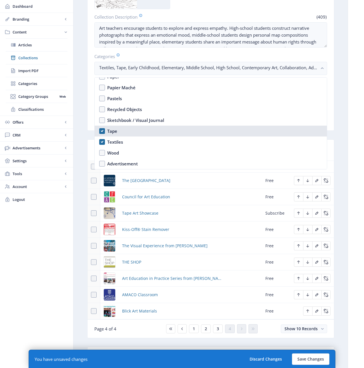
drag, startPoint x: 100, startPoint y: 129, endPoint x: 100, endPoint y: 133, distance: 4.6
click at [100, 129] on nb-option "Tape" at bounding box center [211, 131] width 232 height 11
checkbox input "false"
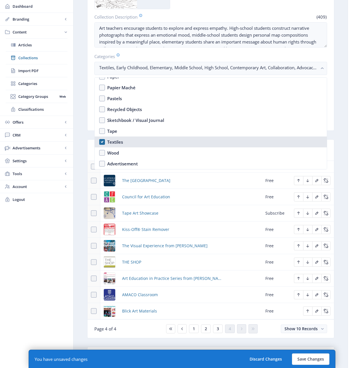
click at [102, 142] on nb-option "Textiles" at bounding box center [211, 142] width 232 height 11
checkbox input "false"
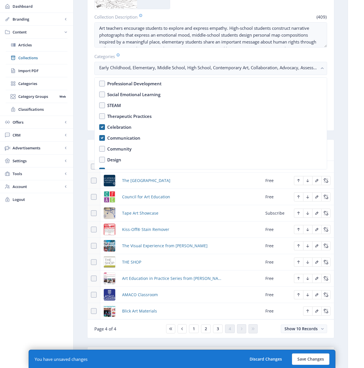
scroll to position [206, 0]
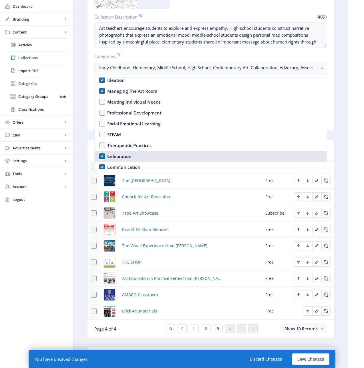
drag, startPoint x: 101, startPoint y: 155, endPoint x: 102, endPoint y: 161, distance: 6.6
click at [101, 155] on nb-option "Celebration" at bounding box center [211, 156] width 232 height 11
checkbox input "false"
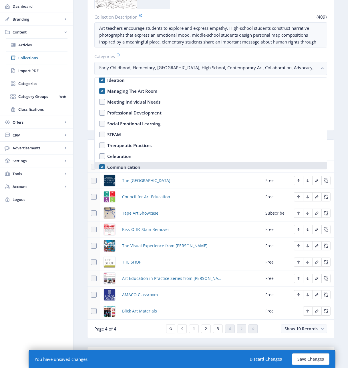
click at [102, 163] on nb-option "Communication" at bounding box center [211, 167] width 232 height 11
checkbox input "false"
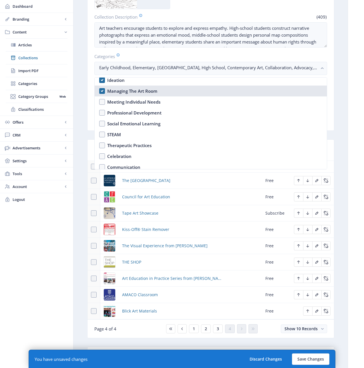
click at [100, 88] on nb-option "Managing The Art Room" at bounding box center [211, 91] width 232 height 11
checkbox input "false"
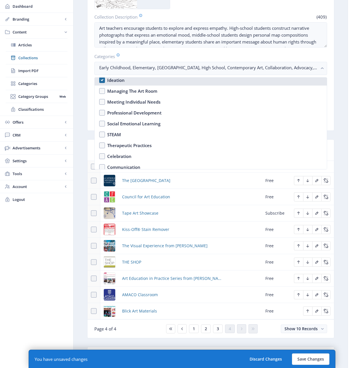
click at [101, 81] on nb-option "Ideation" at bounding box center [211, 80] width 232 height 11
checkbox input "false"
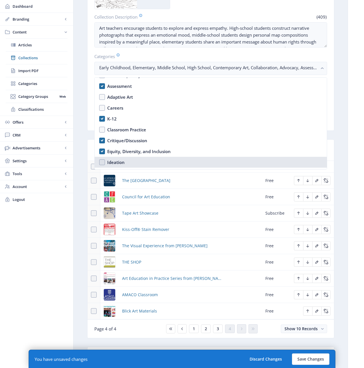
scroll to position [134, 0]
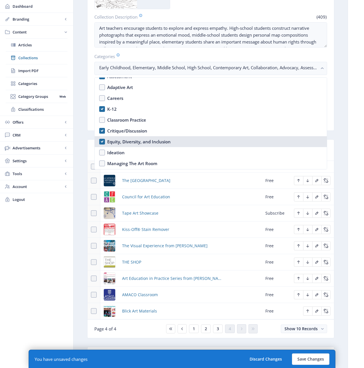
drag, startPoint x: 100, startPoint y: 140, endPoint x: 101, endPoint y: 130, distance: 10.6
click at [100, 140] on nb-option "Equity, Diversity, and Inclusion" at bounding box center [211, 141] width 232 height 11
checkbox input "false"
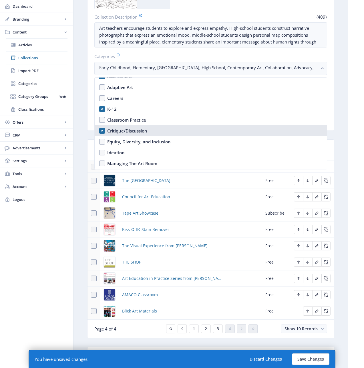
click at [101, 129] on nb-option "Critique/Discussion" at bounding box center [211, 130] width 232 height 11
checkbox input "false"
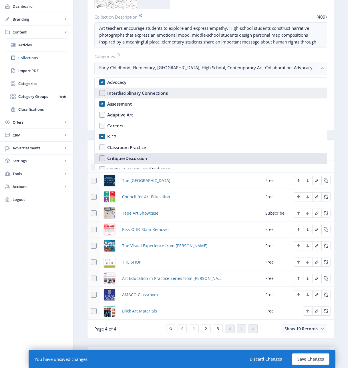
scroll to position [96, 0]
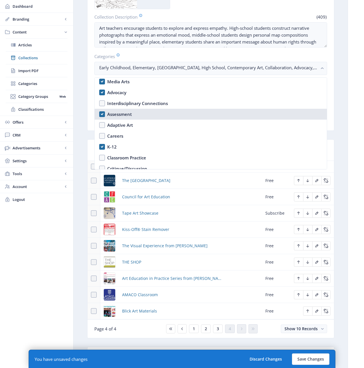
click at [101, 113] on nb-option "Assessment" at bounding box center [211, 114] width 232 height 11
checkbox input "false"
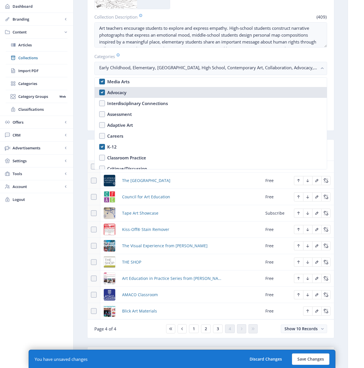
drag, startPoint x: 102, startPoint y: 91, endPoint x: 100, endPoint y: 85, distance: 5.8
click at [101, 90] on nb-option "Advocacy" at bounding box center [211, 92] width 232 height 11
checkbox input "false"
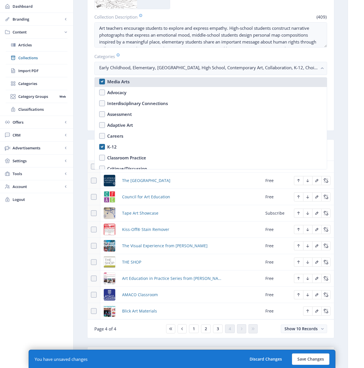
click at [101, 82] on nb-option "Media Arts" at bounding box center [211, 81] width 232 height 11
checkbox input "false"
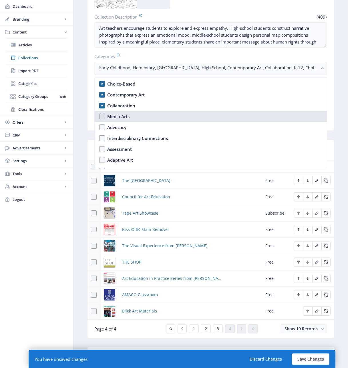
scroll to position [35, 0]
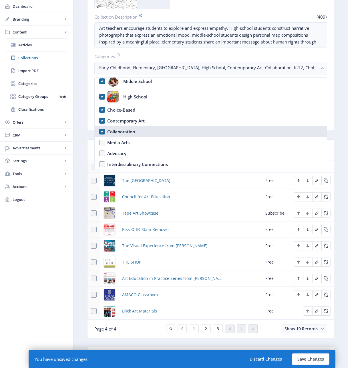
drag, startPoint x: 102, startPoint y: 131, endPoint x: 101, endPoint y: 127, distance: 4.2
click at [102, 130] on nb-option "Collaboration" at bounding box center [211, 131] width 232 height 11
checkbox input "false"
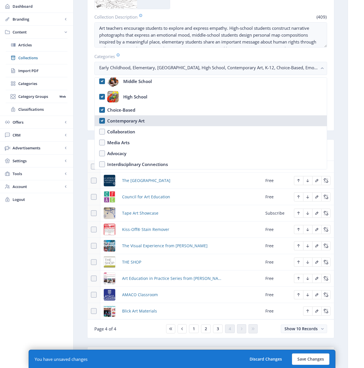
drag, startPoint x: 102, startPoint y: 118, endPoint x: 100, endPoint y: 114, distance: 4.6
click at [102, 117] on nb-option "Contemporary Art" at bounding box center [211, 120] width 232 height 11
checkbox input "false"
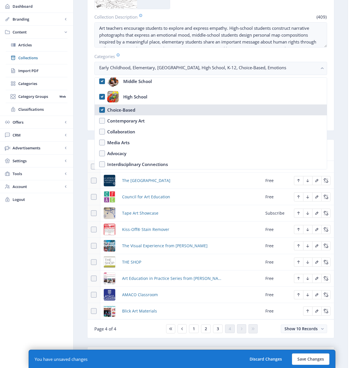
click at [100, 108] on nb-option "Choice-Based" at bounding box center [211, 109] width 232 height 11
checkbox input "false"
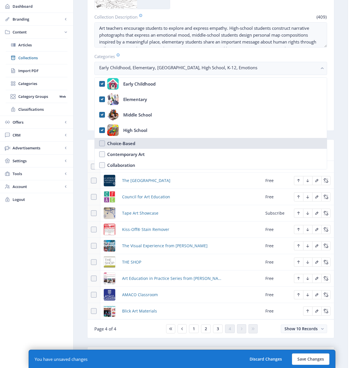
scroll to position [0, 0]
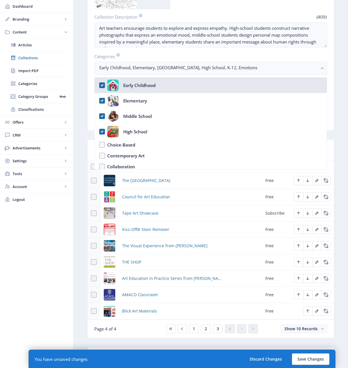
click at [102, 84] on nb-option "Early Childhood" at bounding box center [211, 85] width 232 height 15
checkbox input "true"
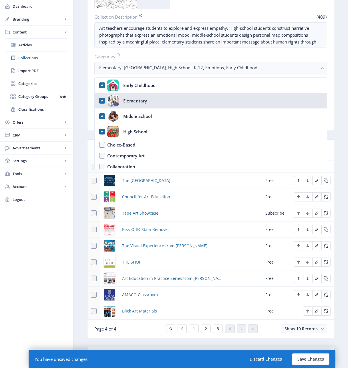
click at [101, 102] on nb-option "Elementary" at bounding box center [211, 100] width 232 height 15
click at [101, 101] on nb-option "Elementary" at bounding box center [211, 100] width 232 height 15
checkbox input "true"
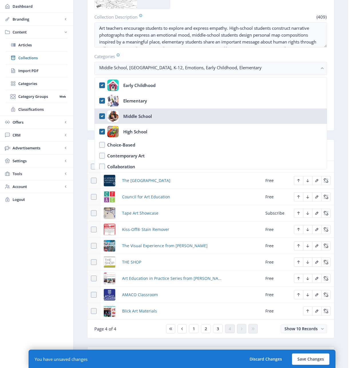
click at [102, 116] on nb-option "Middle School" at bounding box center [211, 115] width 232 height 15
click at [101, 117] on nb-option "Middle School" at bounding box center [211, 115] width 232 height 15
checkbox input "true"
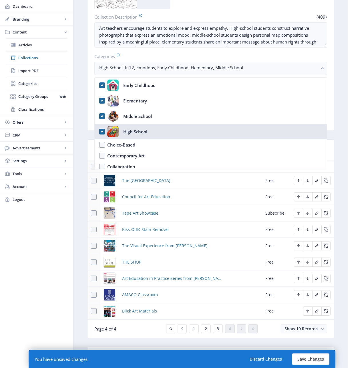
click at [102, 131] on nb-option "High School" at bounding box center [211, 131] width 232 height 15
click at [102, 132] on nb-option "High School" at bounding box center [211, 131] width 232 height 15
checkbox input "true"
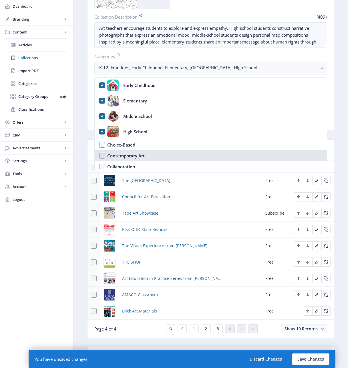
click at [102, 155] on nb-option "Contemporary Art" at bounding box center [211, 155] width 232 height 11
checkbox input "true"
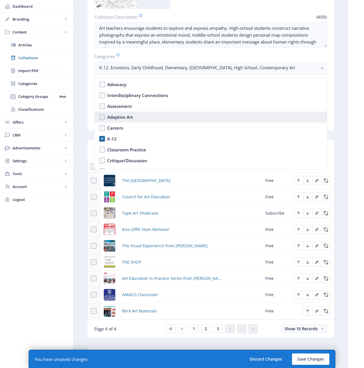
scroll to position [106, 0]
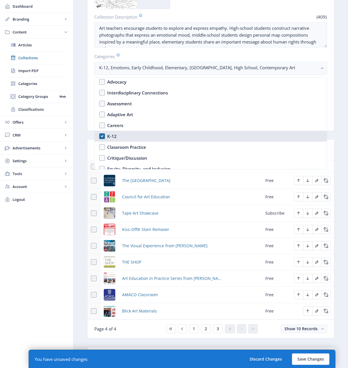
click at [101, 135] on nb-option "K-12" at bounding box center [211, 136] width 232 height 11
click at [101, 136] on nb-option "K-12" at bounding box center [211, 136] width 232 height 11
checkbox input "true"
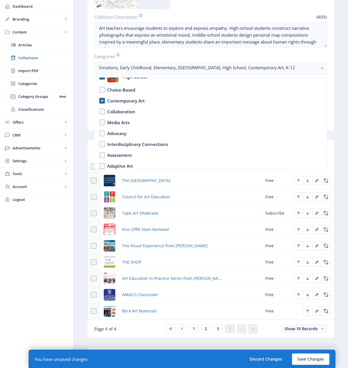
scroll to position [51, 0]
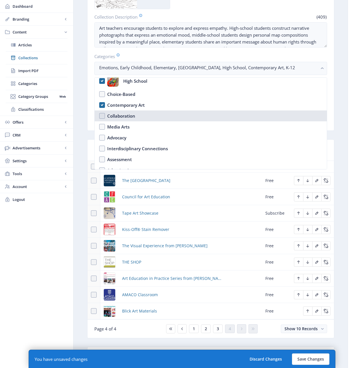
click at [102, 116] on nb-option "Collaboration" at bounding box center [211, 115] width 232 height 11
checkbox input "true"
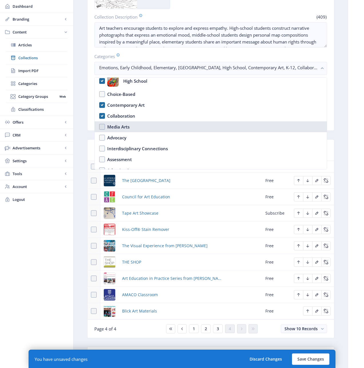
click at [101, 128] on nb-option "Media Arts" at bounding box center [211, 126] width 232 height 11
checkbox input "true"
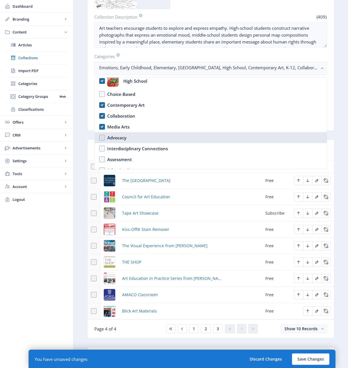
click at [103, 136] on nb-option "Advocacy" at bounding box center [211, 137] width 232 height 11
checkbox input "true"
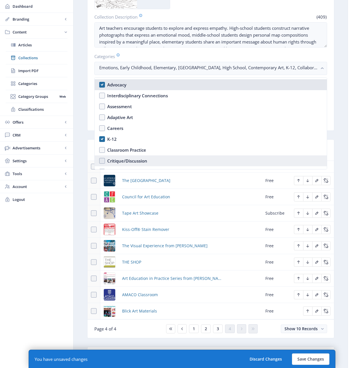
scroll to position [128, 0]
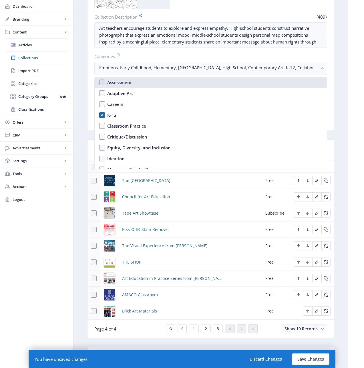
click at [100, 82] on nb-option "Assessment" at bounding box center [211, 82] width 232 height 11
checkbox input "true"
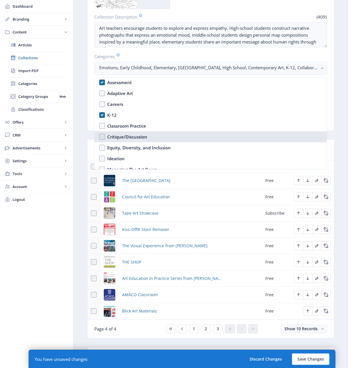
click at [101, 135] on nb-option "Critique/Discussion" at bounding box center [211, 136] width 232 height 11
checkbox input "true"
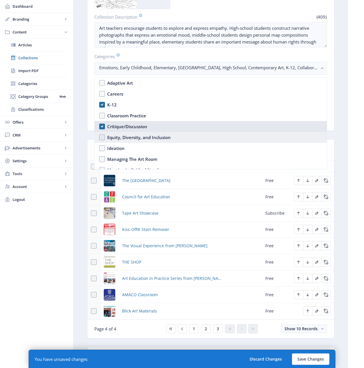
scroll to position [139, 0]
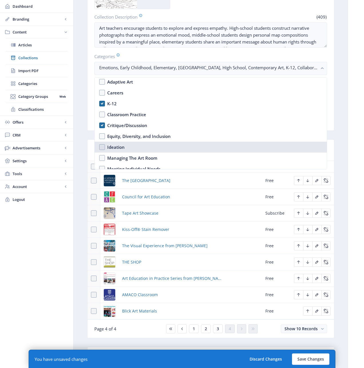
click at [102, 146] on nb-option "Ideation" at bounding box center [211, 147] width 232 height 11
checkbox input "true"
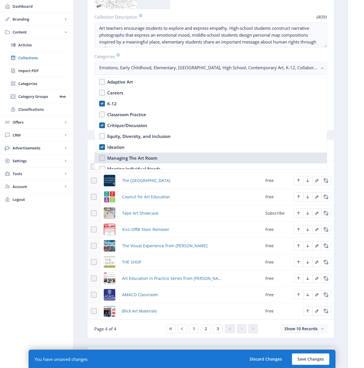
drag, startPoint x: 101, startPoint y: 157, endPoint x: 103, endPoint y: 155, distance: 3.7
click at [101, 157] on nb-option "Managing The Art Room" at bounding box center [211, 158] width 232 height 11
checkbox input "true"
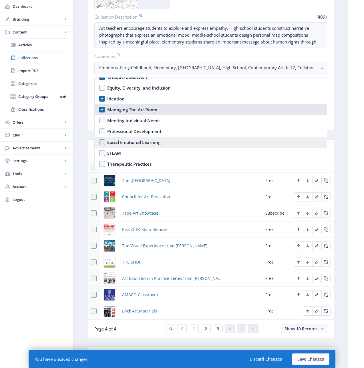
scroll to position [192, 0]
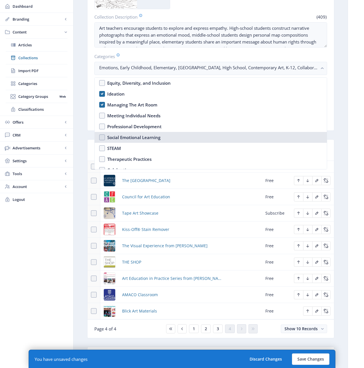
drag, startPoint x: 102, startPoint y: 136, endPoint x: 103, endPoint y: 139, distance: 3.1
click at [102, 136] on nb-option "Social Emotional Learning" at bounding box center [211, 137] width 232 height 11
checkbox input "true"
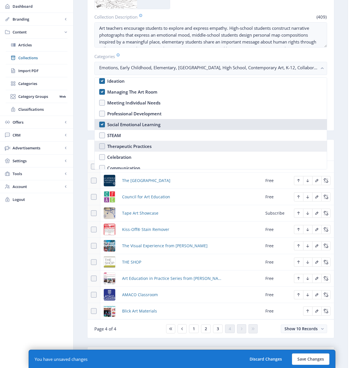
scroll to position [206, 0]
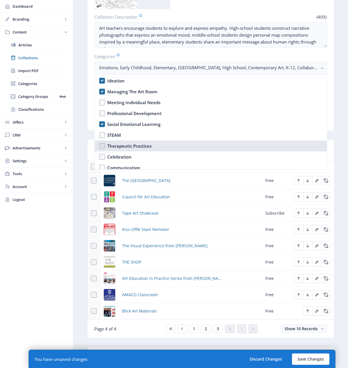
drag, startPoint x: 102, startPoint y: 147, endPoint x: 102, endPoint y: 150, distance: 3.2
click at [102, 148] on nb-option "Therapeutic Practices" at bounding box center [211, 146] width 232 height 11
checkbox input "true"
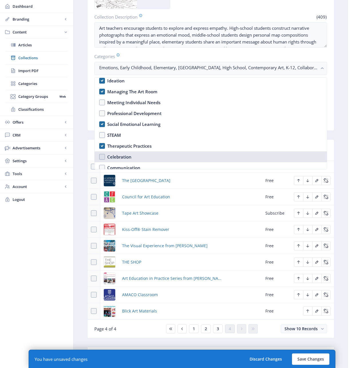
click at [102, 155] on nb-option "Celebration" at bounding box center [211, 156] width 232 height 11
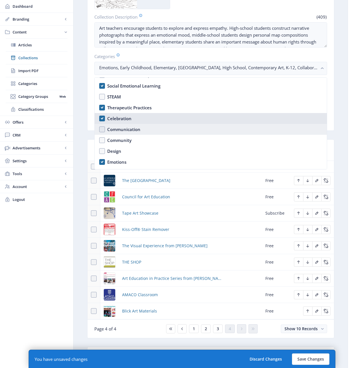
scroll to position [248, 0]
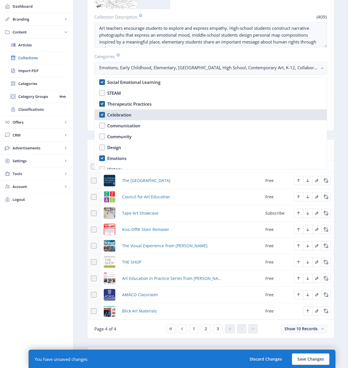
click at [101, 114] on nb-option "Celebration" at bounding box center [211, 114] width 232 height 11
checkbox input "false"
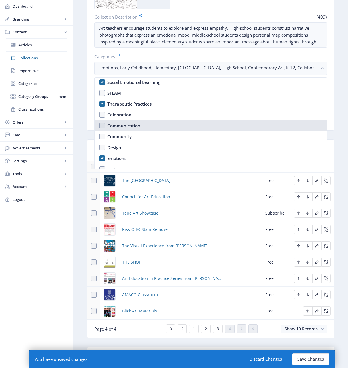
drag, startPoint x: 101, startPoint y: 125, endPoint x: 102, endPoint y: 128, distance: 3.2
click at [101, 126] on nb-option "Communication" at bounding box center [211, 125] width 232 height 11
checkbox input "true"
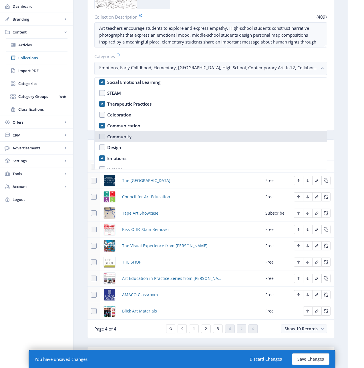
click at [102, 136] on nb-option "Community" at bounding box center [211, 136] width 232 height 11
checkbox input "true"
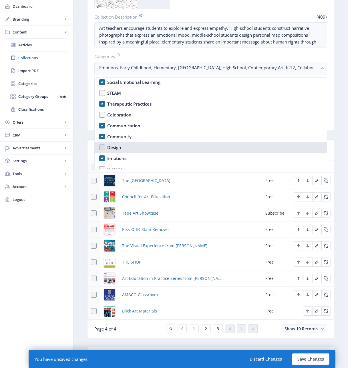
click at [102, 147] on nb-option "Design" at bounding box center [211, 147] width 232 height 11
checkbox input "true"
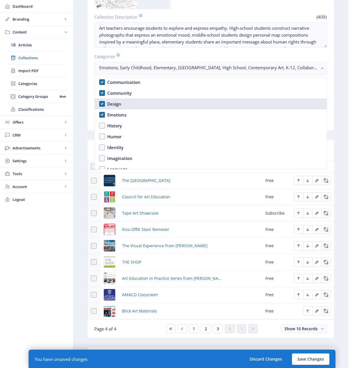
scroll to position [292, 0]
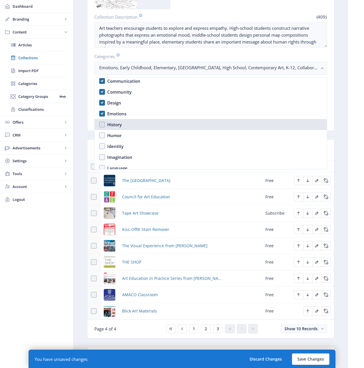
click at [101, 125] on nb-option "History" at bounding box center [211, 124] width 232 height 11
checkbox input "true"
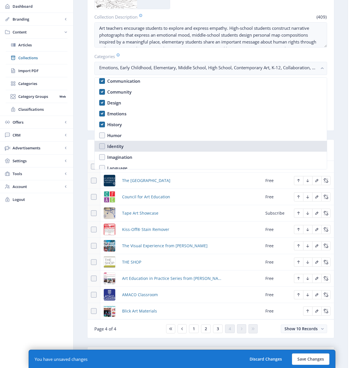
click at [102, 147] on nb-option "Identity" at bounding box center [211, 146] width 232 height 11
checkbox input "true"
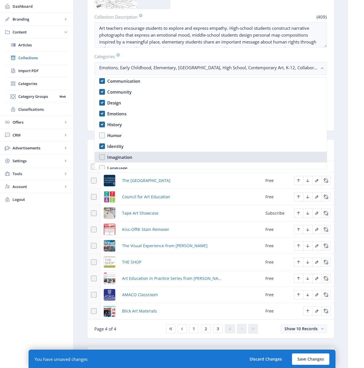
click at [102, 159] on nb-option "Imagination" at bounding box center [211, 157] width 232 height 11
checkbox input "true"
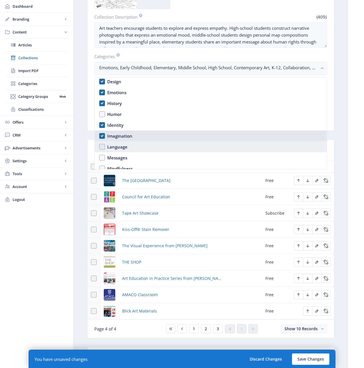
scroll to position [314, 0]
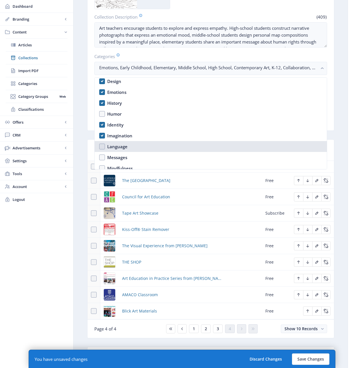
click at [102, 147] on nb-option "Language" at bounding box center [211, 146] width 232 height 11
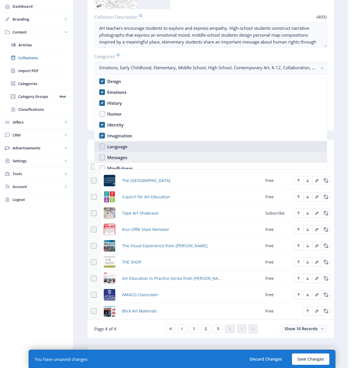
checkbox input "true"
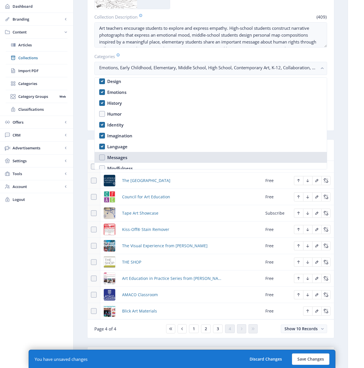
click at [104, 161] on nb-option "Messages" at bounding box center [211, 157] width 232 height 11
checkbox input "true"
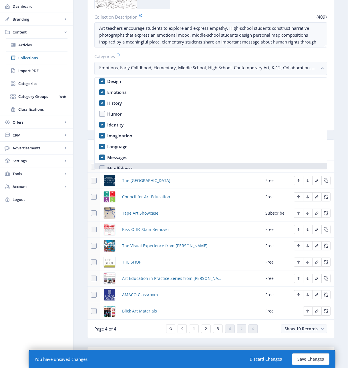
click at [102, 165] on nb-option "Mindfulness" at bounding box center [211, 168] width 232 height 11
checkbox input "true"
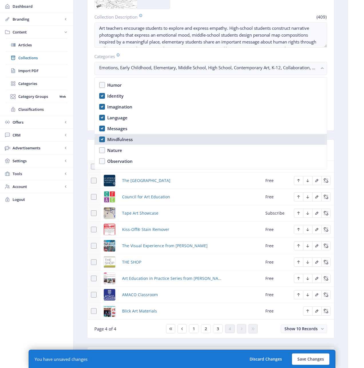
scroll to position [348, 0]
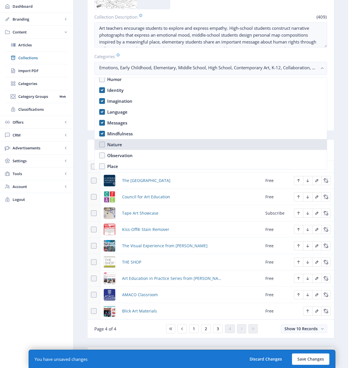
click at [103, 145] on nb-option "Nature" at bounding box center [211, 144] width 232 height 11
checkbox input "true"
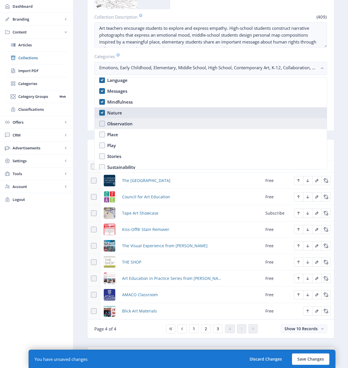
scroll to position [383, 0]
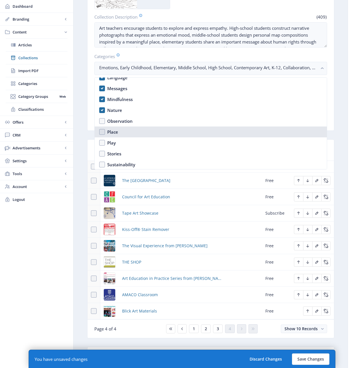
drag, startPoint x: 101, startPoint y: 129, endPoint x: 100, endPoint y: 135, distance: 6.0
click at [101, 130] on nb-option "Place" at bounding box center [211, 132] width 232 height 11
checkbox input "true"
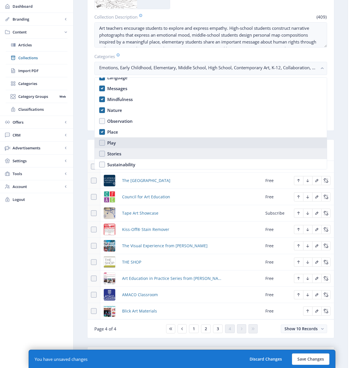
drag, startPoint x: 101, startPoint y: 143, endPoint x: 101, endPoint y: 148, distance: 4.9
click at [101, 143] on nb-option "Play" at bounding box center [211, 142] width 232 height 11
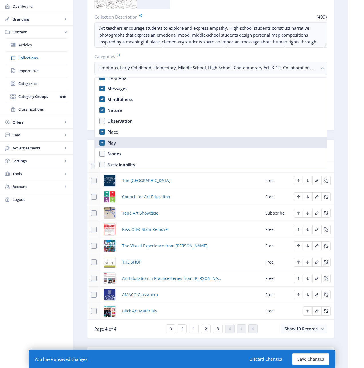
click at [102, 142] on nb-option "Play" at bounding box center [211, 142] width 232 height 11
checkbox input "false"
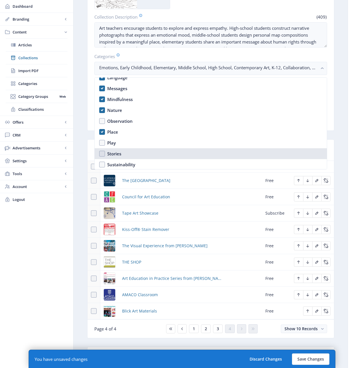
click at [102, 153] on nb-option "Stories" at bounding box center [211, 153] width 232 height 11
checkbox input "true"
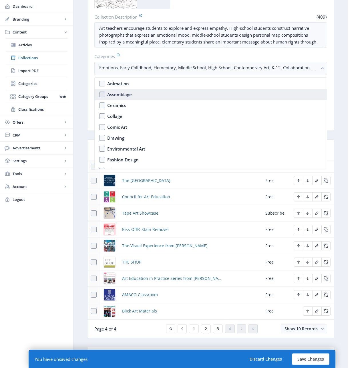
scroll to position [502, 0]
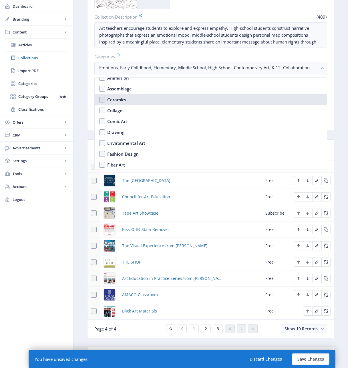
click at [103, 101] on nb-option "Ceramics" at bounding box center [211, 99] width 232 height 11
checkbox input "true"
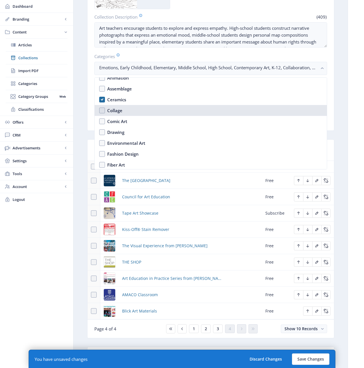
click at [101, 112] on nb-option "Collage" at bounding box center [211, 110] width 232 height 11
checkbox input "true"
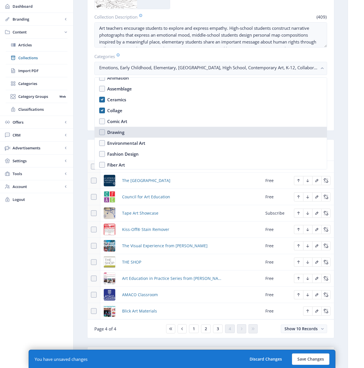
click at [101, 133] on nb-option "Drawing" at bounding box center [211, 132] width 232 height 11
checkbox input "true"
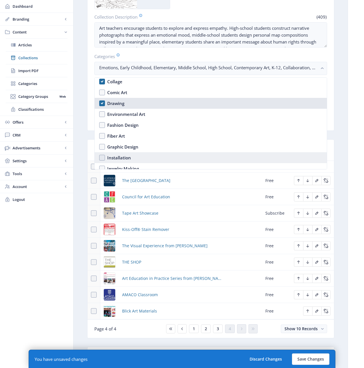
scroll to position [557, 0]
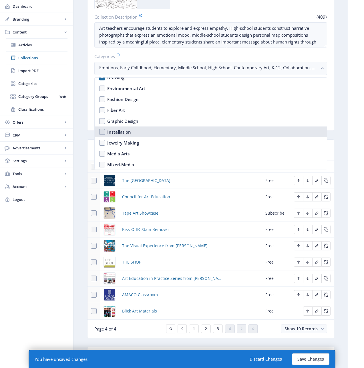
click at [102, 133] on nb-option "Installation" at bounding box center [211, 132] width 232 height 11
checkbox input "true"
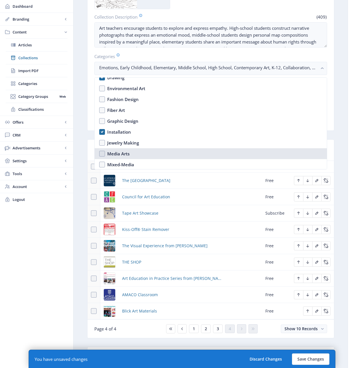
click at [102, 153] on nb-option "Media Arts" at bounding box center [211, 153] width 232 height 11
checkbox input "true"
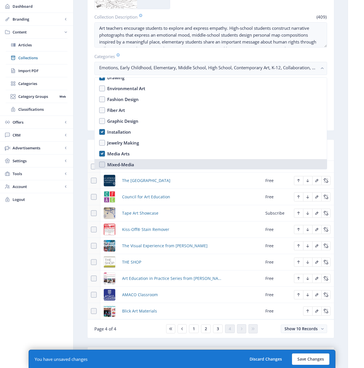
click at [102, 164] on nb-option "Mixed-Media" at bounding box center [211, 164] width 232 height 11
checkbox input "true"
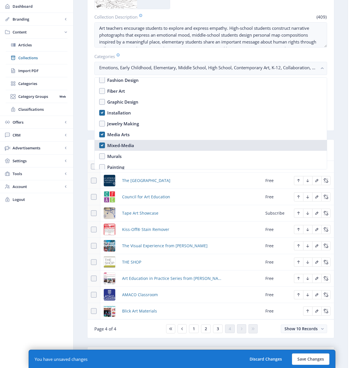
scroll to position [640, 0]
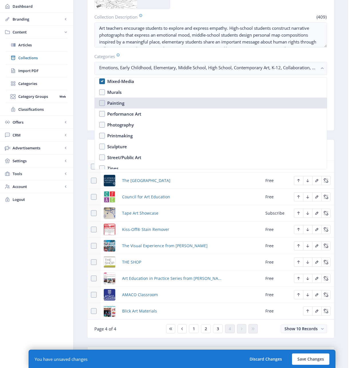
click at [103, 103] on nb-option "Painting" at bounding box center [211, 103] width 232 height 11
checkbox input "true"
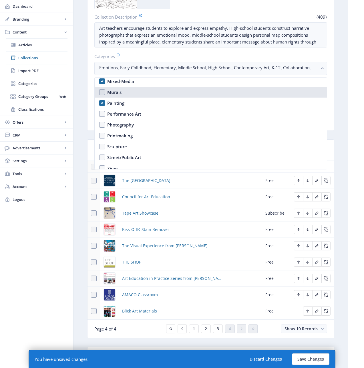
click at [102, 88] on nb-option "Murals" at bounding box center [211, 92] width 232 height 11
checkbox input "true"
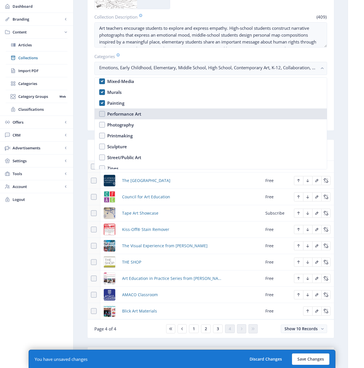
click at [102, 115] on nb-option "Performance Art" at bounding box center [211, 113] width 232 height 11
checkbox input "true"
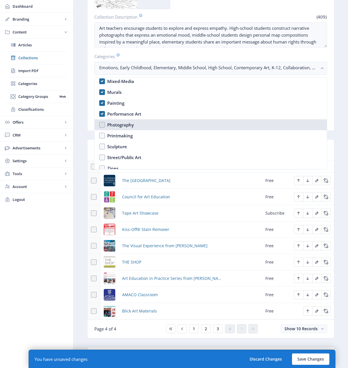
click at [102, 126] on nb-option "Photography" at bounding box center [211, 124] width 232 height 11
checkbox input "true"
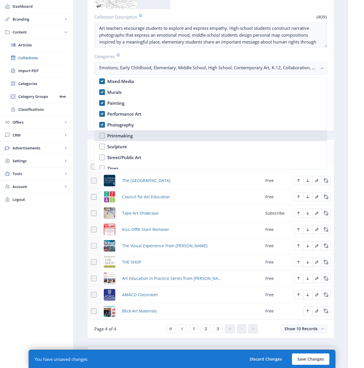
click at [102, 137] on nb-option "Printmaking" at bounding box center [211, 135] width 232 height 11
checkbox input "true"
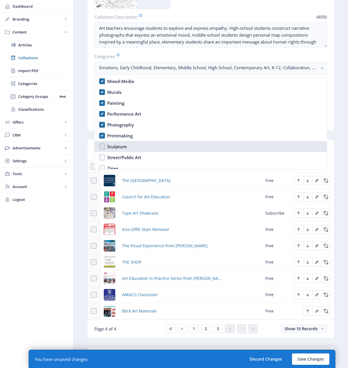
click at [102, 147] on nb-option "Sculpture" at bounding box center [211, 146] width 232 height 11
checkbox input "true"
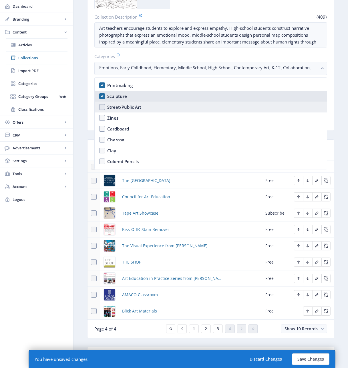
scroll to position [712, 0]
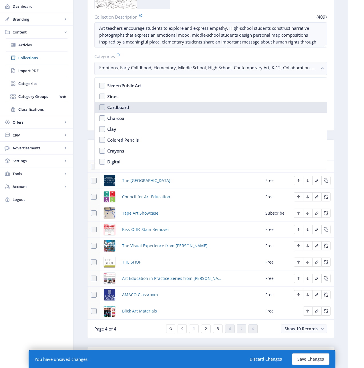
click at [102, 107] on nb-option "Cardboard" at bounding box center [211, 107] width 232 height 11
checkbox input "true"
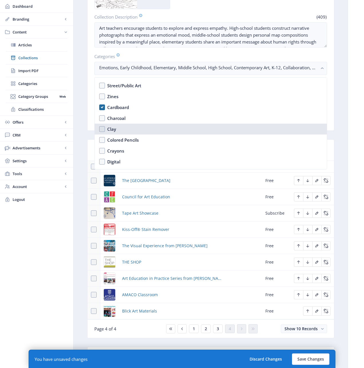
click at [103, 129] on nb-option "Clay" at bounding box center [211, 129] width 232 height 11
checkbox input "true"
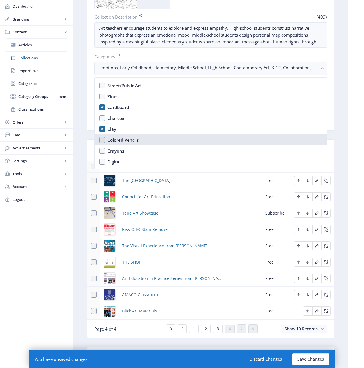
click at [100, 141] on nb-option "Colored Pencils" at bounding box center [211, 140] width 232 height 11
checkbox input "true"
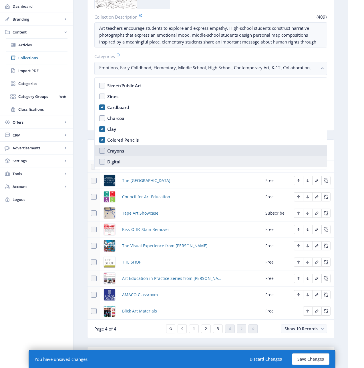
drag, startPoint x: 102, startPoint y: 150, endPoint x: 104, endPoint y: 163, distance: 13.6
click at [103, 161] on ul "Early Childhood Elementary Middle School High School Choice-Based Contemporary …" at bounding box center [211, 124] width 232 height 92
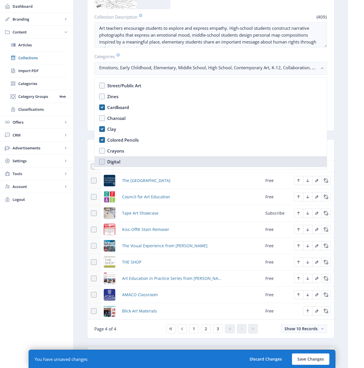
drag, startPoint x: 102, startPoint y: 162, endPoint x: 102, endPoint y: 159, distance: 2.9
click at [102, 161] on nb-option "Digital" at bounding box center [211, 161] width 232 height 11
checkbox input "true"
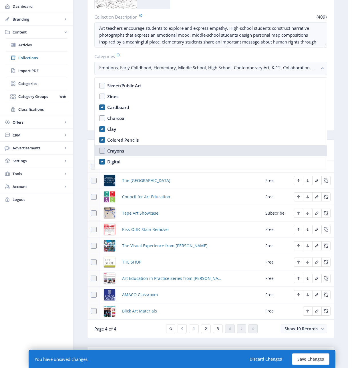
click at [102, 150] on nb-option "Crayons" at bounding box center [211, 150] width 232 height 11
checkbox input "true"
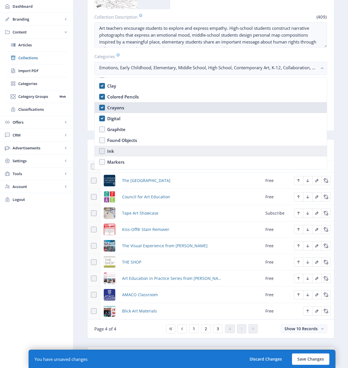
scroll to position [756, 0]
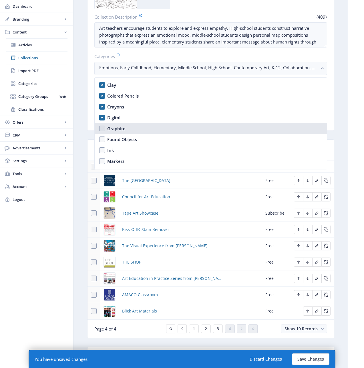
click at [102, 125] on nb-option "Graphite" at bounding box center [211, 128] width 232 height 11
checkbox input "true"
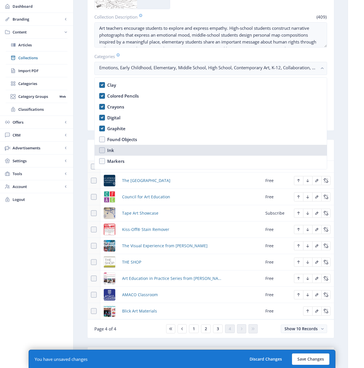
click at [101, 149] on nb-option "Ink" at bounding box center [211, 150] width 232 height 11
checkbox input "true"
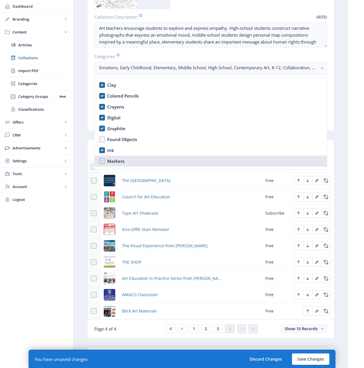
click at [102, 159] on nb-option "Markers" at bounding box center [211, 161] width 232 height 11
checkbox input "true"
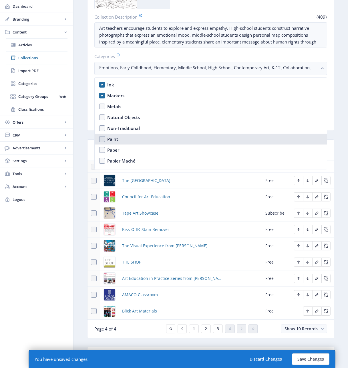
drag, startPoint x: 103, startPoint y: 139, endPoint x: 102, endPoint y: 144, distance: 4.9
click at [103, 139] on nb-option "Paint" at bounding box center [211, 139] width 232 height 11
checkbox input "true"
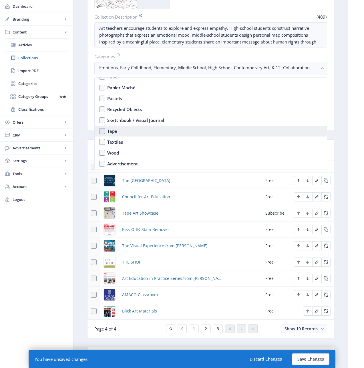
scroll to position [894, 0]
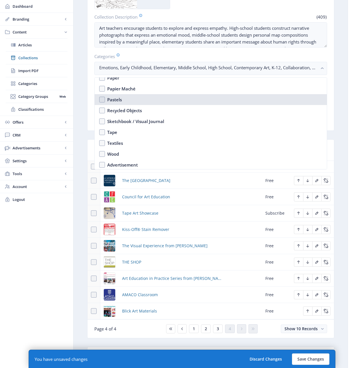
click at [101, 100] on nb-option "Pastels" at bounding box center [211, 99] width 232 height 11
checkbox input "true"
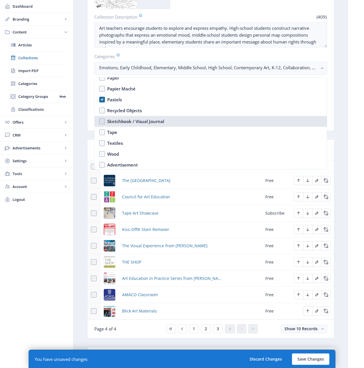
click at [101, 121] on nb-option "Sketchbook / Visual Journal" at bounding box center [211, 121] width 232 height 11
checkbox input "true"
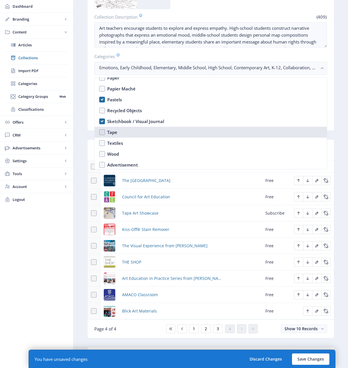
click at [102, 132] on nb-option "Tape" at bounding box center [211, 132] width 232 height 11
checkbox input "true"
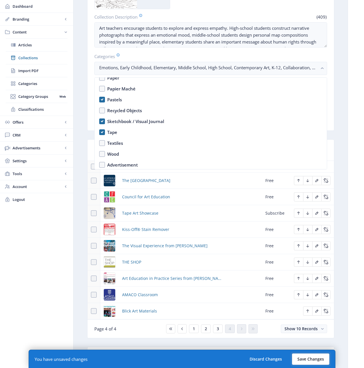
click at [300, 357] on button "Save Changes" at bounding box center [311, 359] width 38 height 11
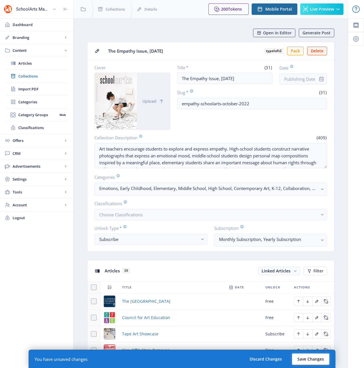
scroll to position [121, 0]
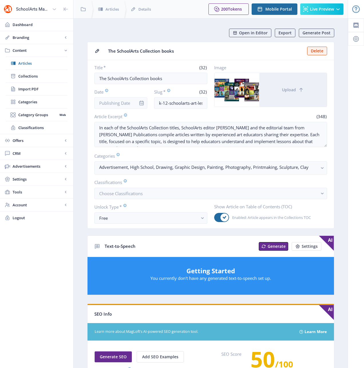
scroll to position [200, 0]
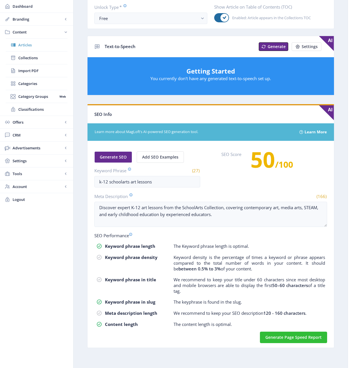
click at [23, 46] on span "Articles" at bounding box center [42, 45] width 49 height 6
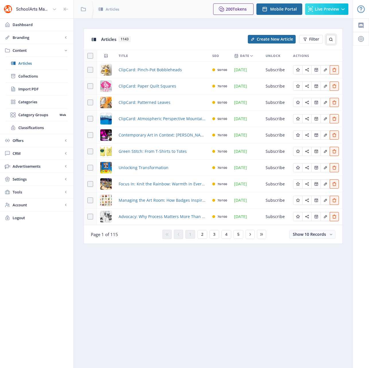
click at [331, 38] on icon at bounding box center [330, 39] width 5 height 5
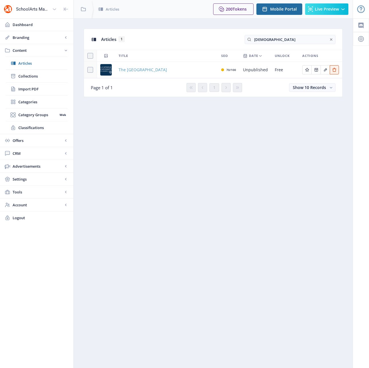
type input "catholic"
click at [146, 69] on span "The [GEOGRAPHIC_DATA]" at bounding box center [143, 69] width 48 height 7
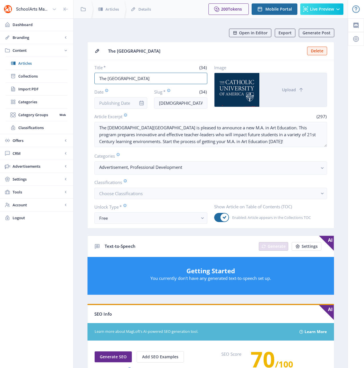
drag, startPoint x: 169, startPoint y: 80, endPoint x: 97, endPoint y: 70, distance: 72.8
click at [97, 70] on app-form-field "Title * (34) The Catholic University of America" at bounding box center [150, 74] width 113 height 19
click at [177, 102] on input "[DEMOGRAPHIC_DATA]-university-of-america-323" at bounding box center [180, 102] width 53 height 11
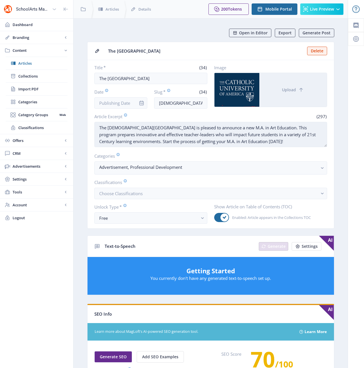
click at [184, 134] on textarea "The [DEMOGRAPHIC_DATA][GEOGRAPHIC_DATA] is pleased to announce a new M.A. in Ar…" at bounding box center [210, 134] width 233 height 25
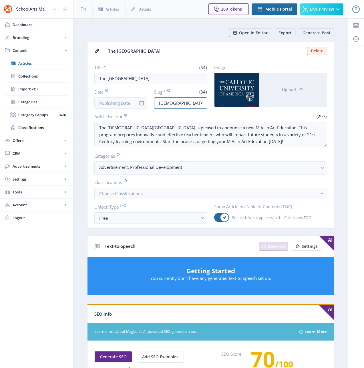
scroll to position [0, 24]
drag, startPoint x: 194, startPoint y: 103, endPoint x: 208, endPoint y: 104, distance: 13.8
click at [208, 104] on div "Title * (34) The Catholic University of America Date Slug * (34) catholic-unive…" at bounding box center [210, 87] width 233 height 44
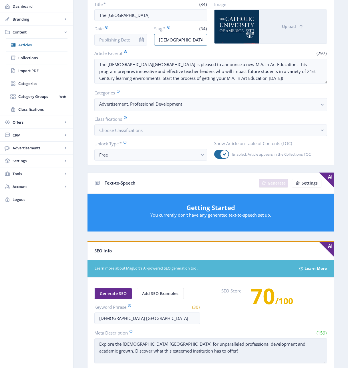
scroll to position [189, 0]
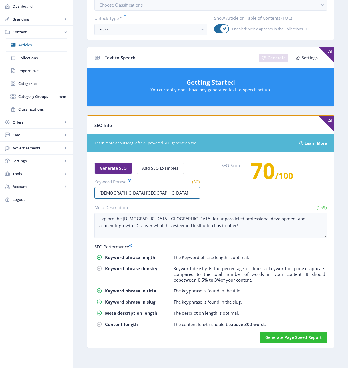
drag, startPoint x: 155, startPoint y: 192, endPoint x: 78, endPoint y: 191, distance: 77.3
click at [78, 191] on nb-layout-column "Open in Editor Export Generate Post The Catholic University of America Delete T…" at bounding box center [210, 99] width 275 height 538
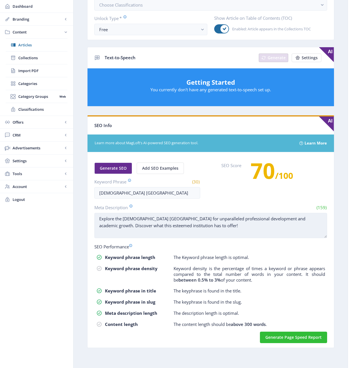
click at [210, 226] on textarea "Explore the [DEMOGRAPHIC_DATA] [GEOGRAPHIC_DATA] for unparalleled professional …" at bounding box center [210, 225] width 233 height 25
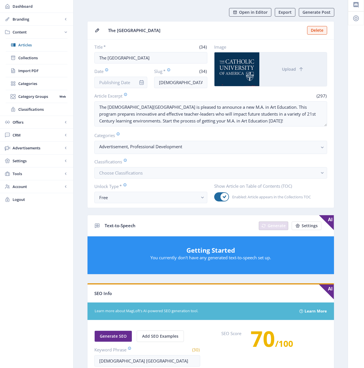
scroll to position [11, 0]
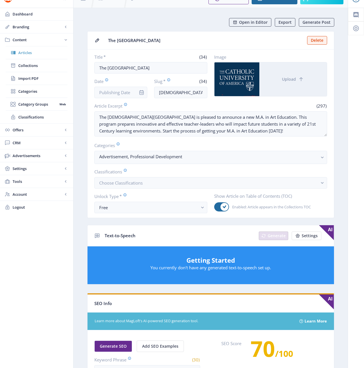
click at [22, 51] on span "Articles" at bounding box center [42, 53] width 49 height 6
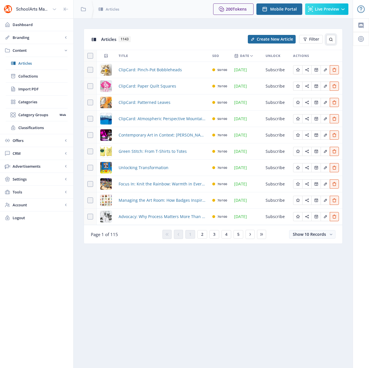
click at [330, 39] on icon at bounding box center [330, 39] width 5 height 5
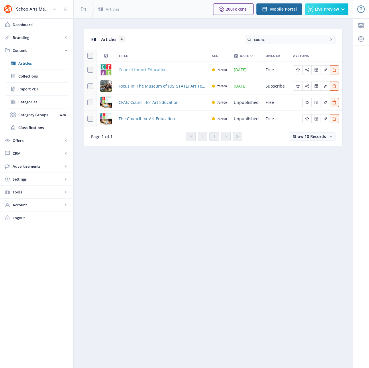
type input "counci"
click at [154, 70] on span "Council for Art Education" at bounding box center [143, 69] width 48 height 7
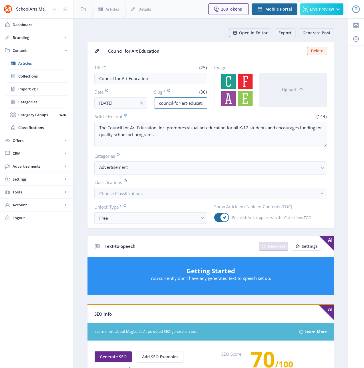
scroll to position [0, 17]
drag, startPoint x: 198, startPoint y: 103, endPoint x: 209, endPoint y: 103, distance: 10.9
click at [209, 103] on div "Title * (25) Council for Art Education Date Aug 31, 2025 Slug * (30) council-fo…" at bounding box center [210, 87] width 233 height 44
click at [162, 101] on input "council-for-art-education-1025" at bounding box center [180, 102] width 53 height 11
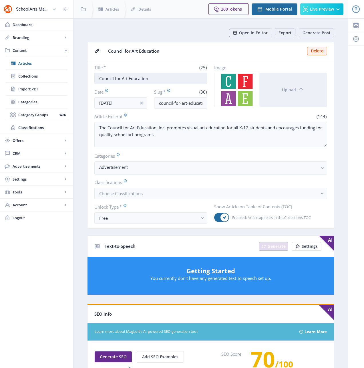
click at [148, 78] on input "Council for Art Education" at bounding box center [150, 78] width 113 height 11
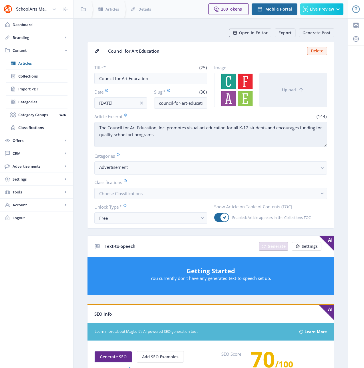
click at [180, 128] on textarea "The Council for Art Education, Inc. promotes visual art education for all K-12 …" at bounding box center [210, 134] width 233 height 25
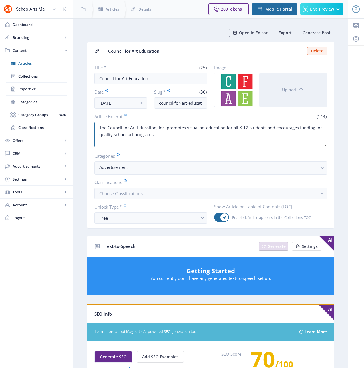
scroll to position [189, 0]
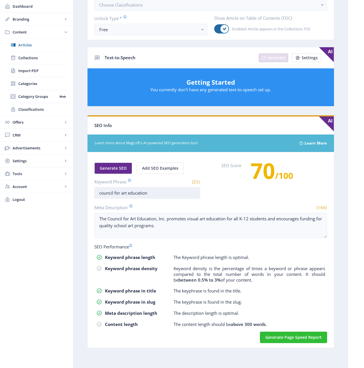
drag, startPoint x: 150, startPoint y: 192, endPoint x: 94, endPoint y: 195, distance: 55.3
click at [94, 195] on input "council for art education" at bounding box center [147, 192] width 106 height 11
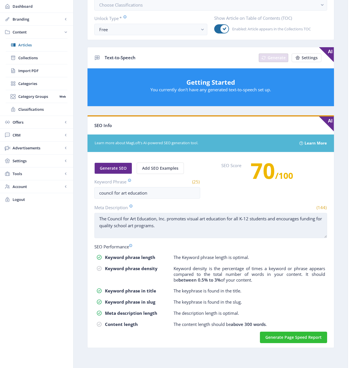
click at [169, 227] on textarea "The Council for Art Education, Inc. promotes visual art education for all K-12 …" at bounding box center [210, 225] width 233 height 25
